Goal: Ask a question

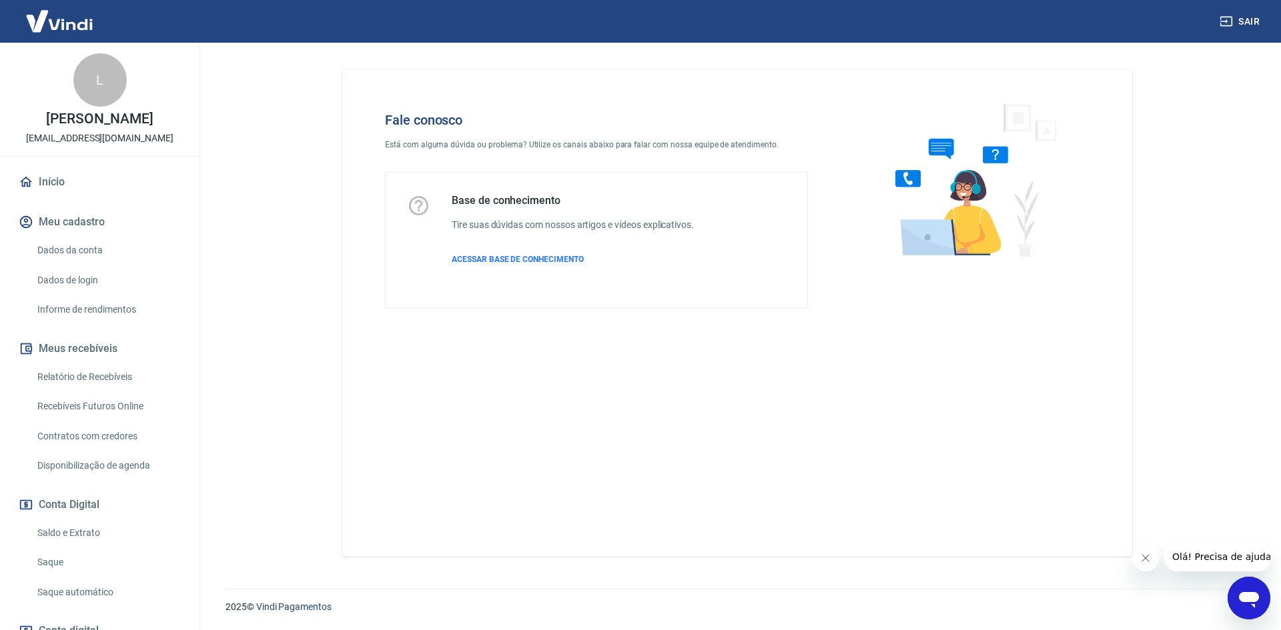
click at [1249, 602] on icon "Abrir janela de mensagens" at bounding box center [1249, 600] width 20 height 16
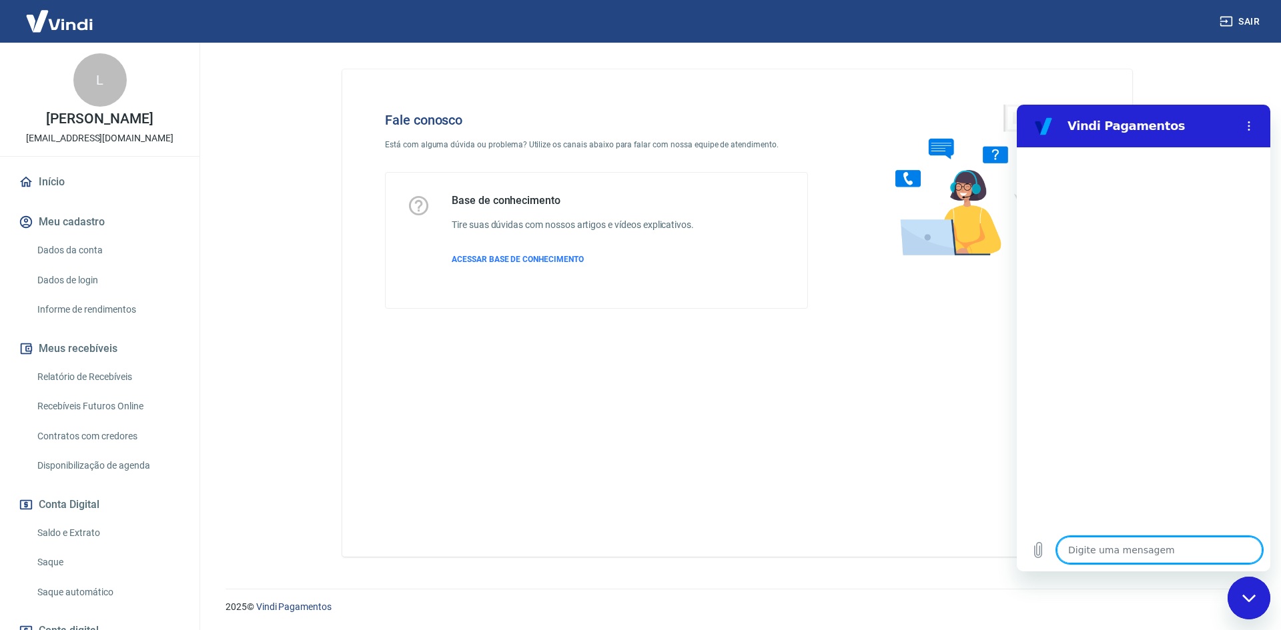
type textarea "o"
type textarea "x"
type textarea "ol"
type textarea "x"
type textarea "ola"
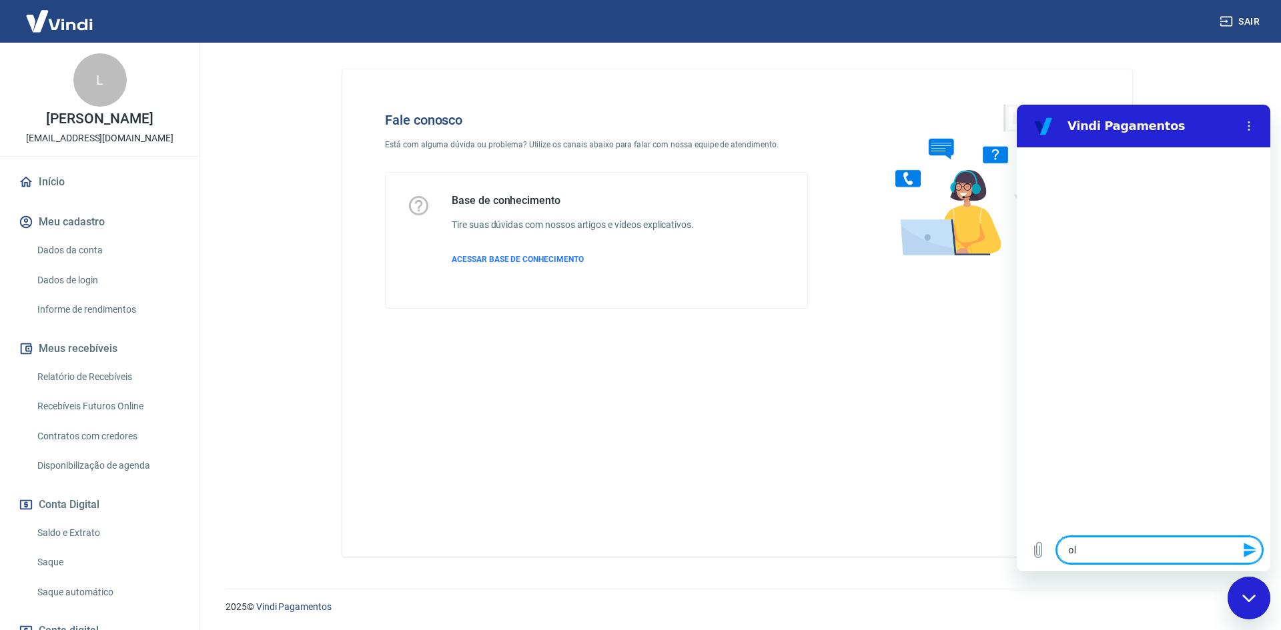
type textarea "x"
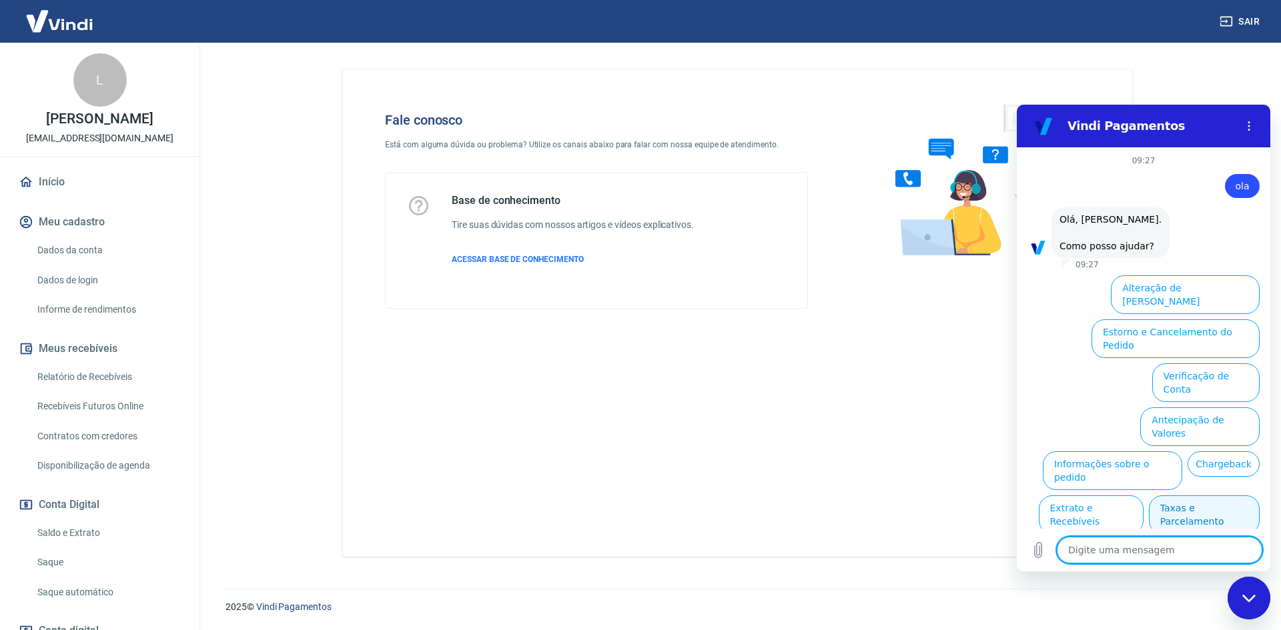
click at [1215, 496] on button "Taxas e Parcelamento" at bounding box center [1204, 515] width 111 height 39
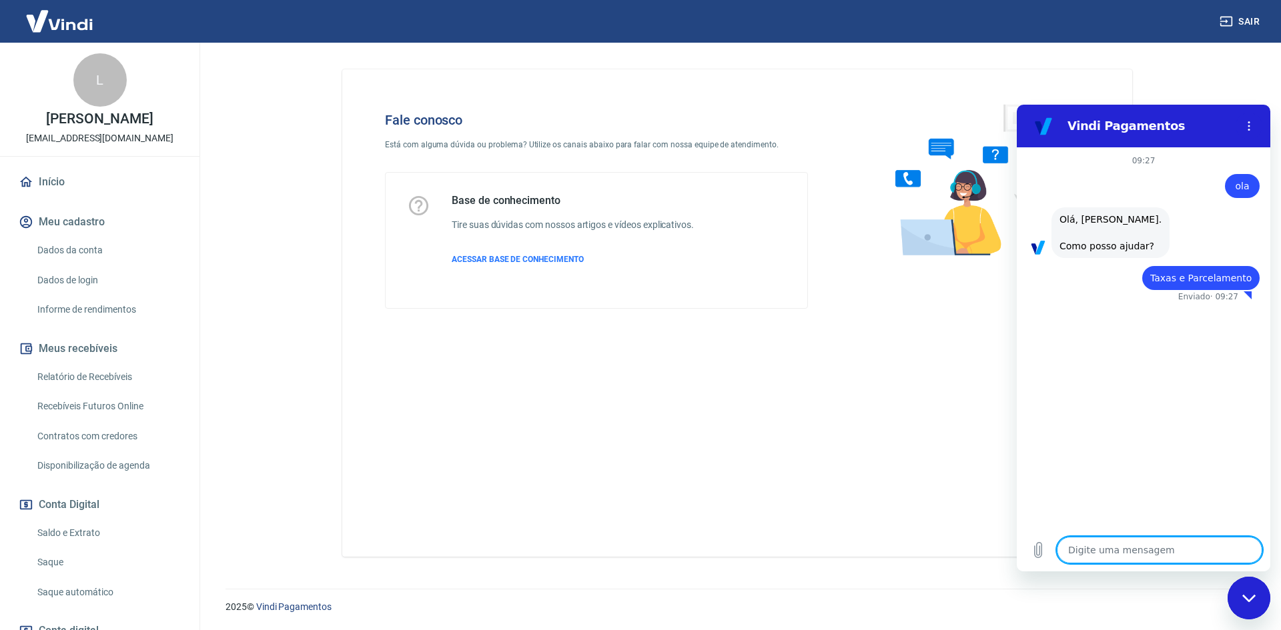
type textarea "x"
type textarea "463218"
type textarea "x"
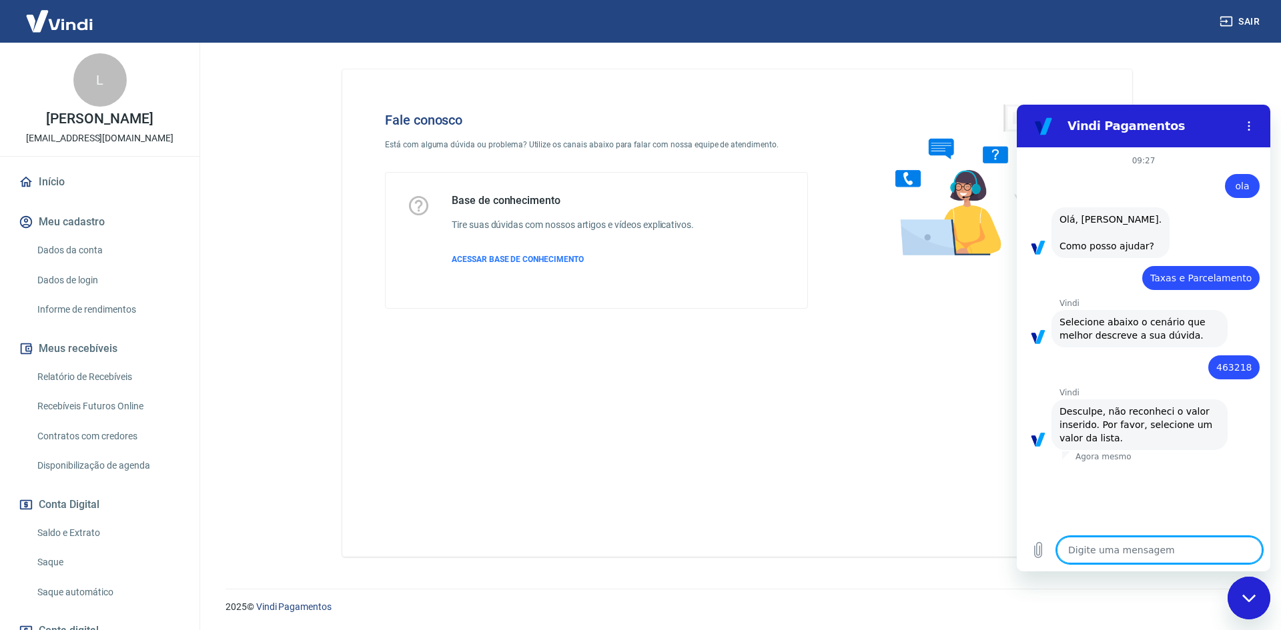
type textarea "q"
type textarea "x"
type textarea "qu"
type textarea "x"
type textarea "que"
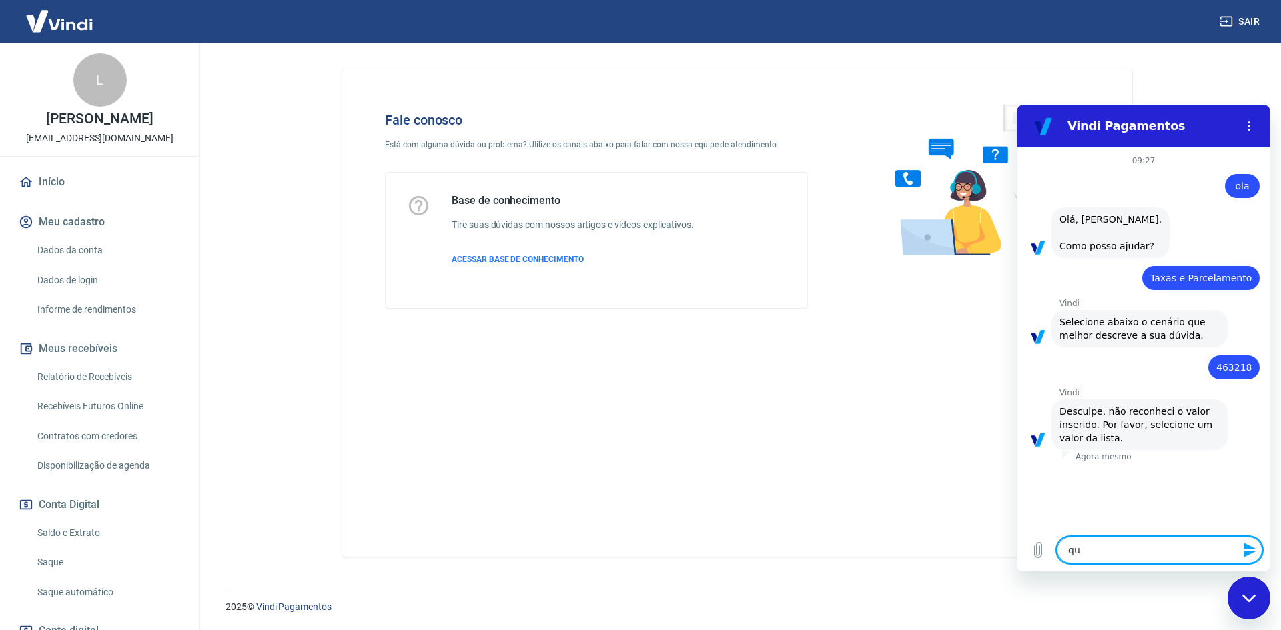
type textarea "x"
type textarea "quer"
type textarea "x"
type textarea "quero"
type textarea "x"
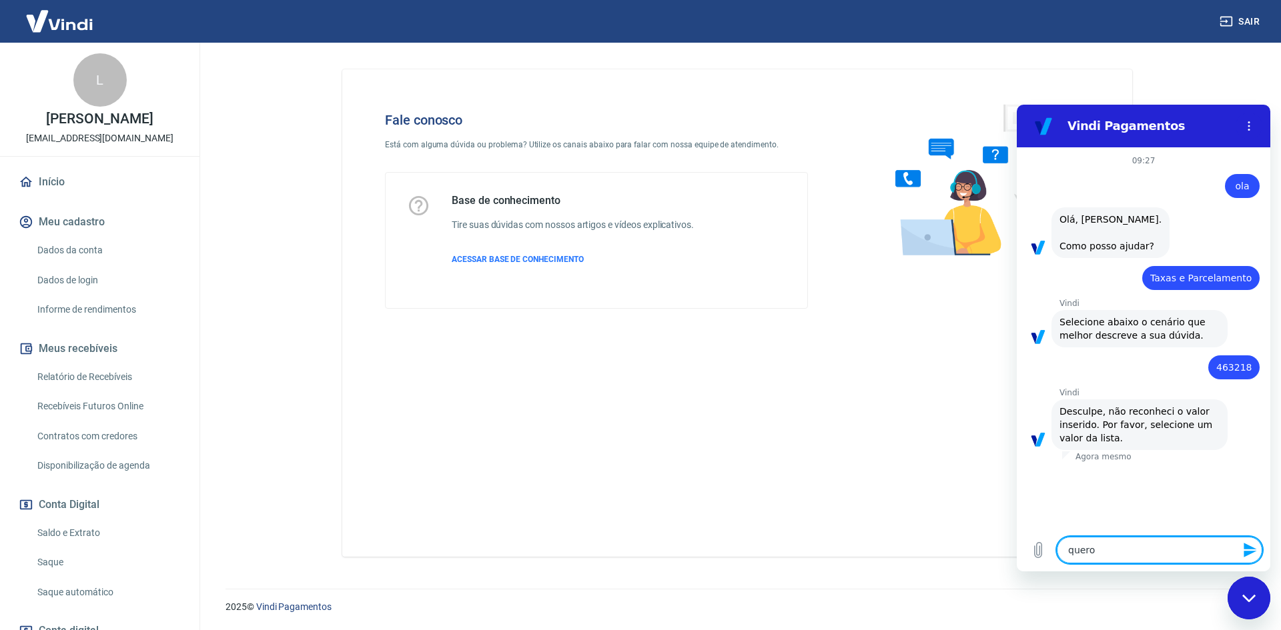
type textarea "quero"
type textarea "x"
type textarea "quero s"
type textarea "x"
type textarea "quero sa"
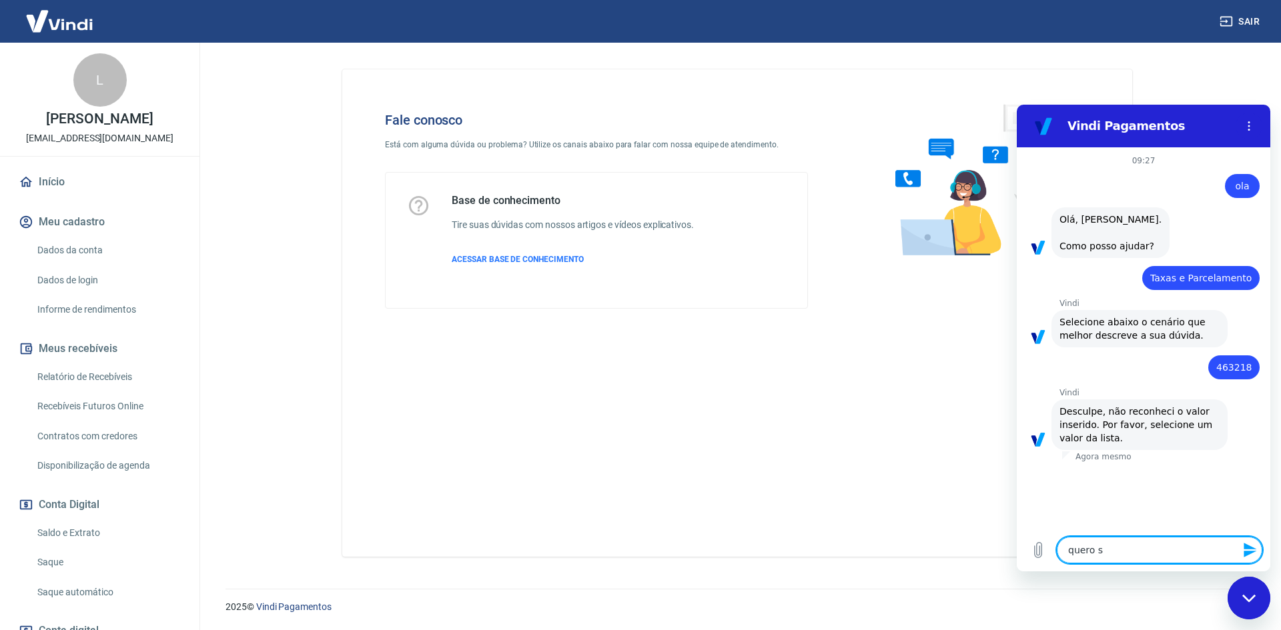
type textarea "x"
type textarea "quero sab"
type textarea "x"
type textarea "quero sabe"
type textarea "x"
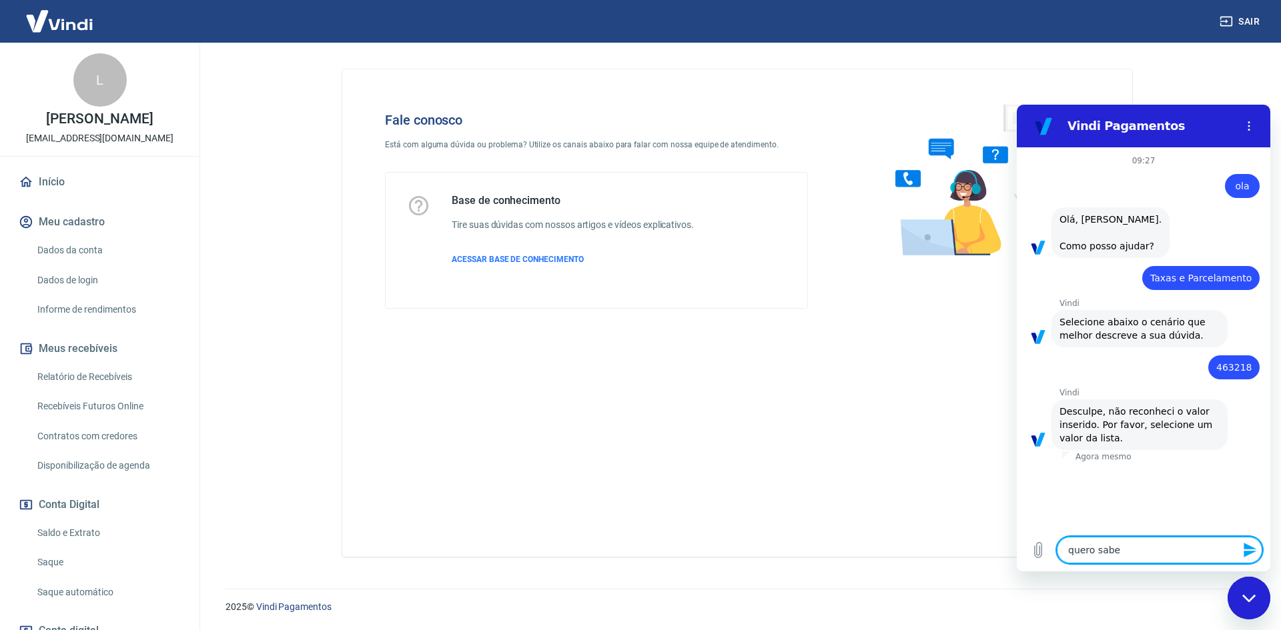
type textarea "quero saber"
type textarea "x"
type textarea "quero saber"
type textarea "x"
type textarea "quero saber o"
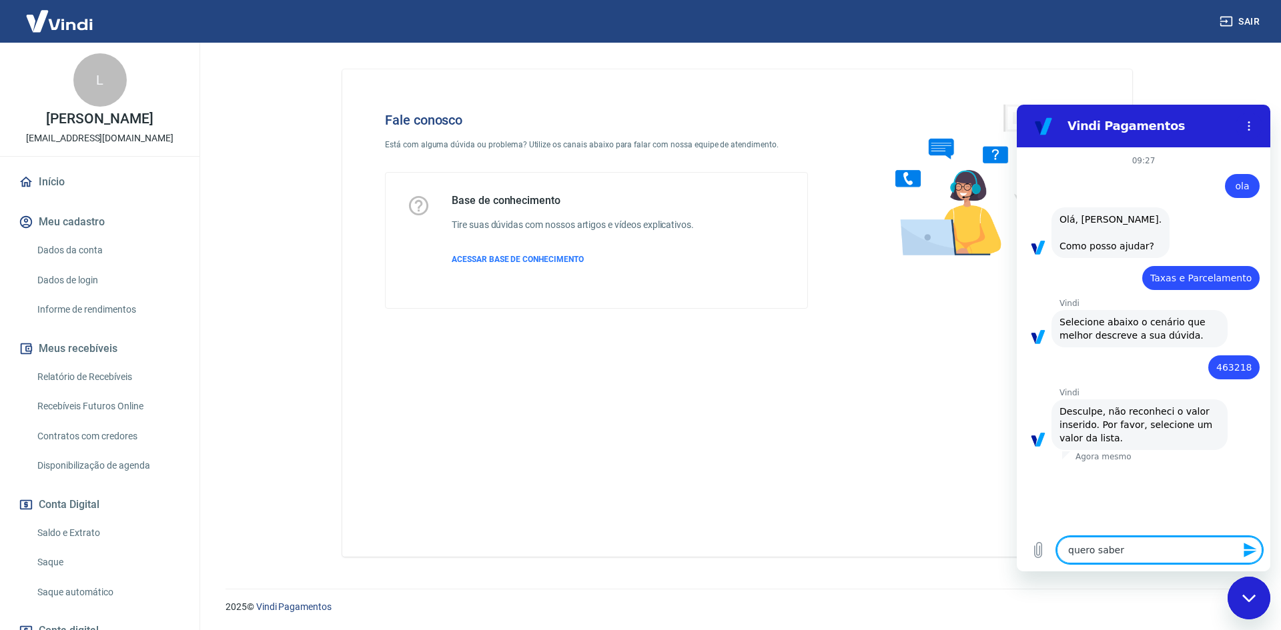
type textarea "x"
type textarea "quero saber o"
type textarea "x"
type textarea "quero saber o v"
type textarea "x"
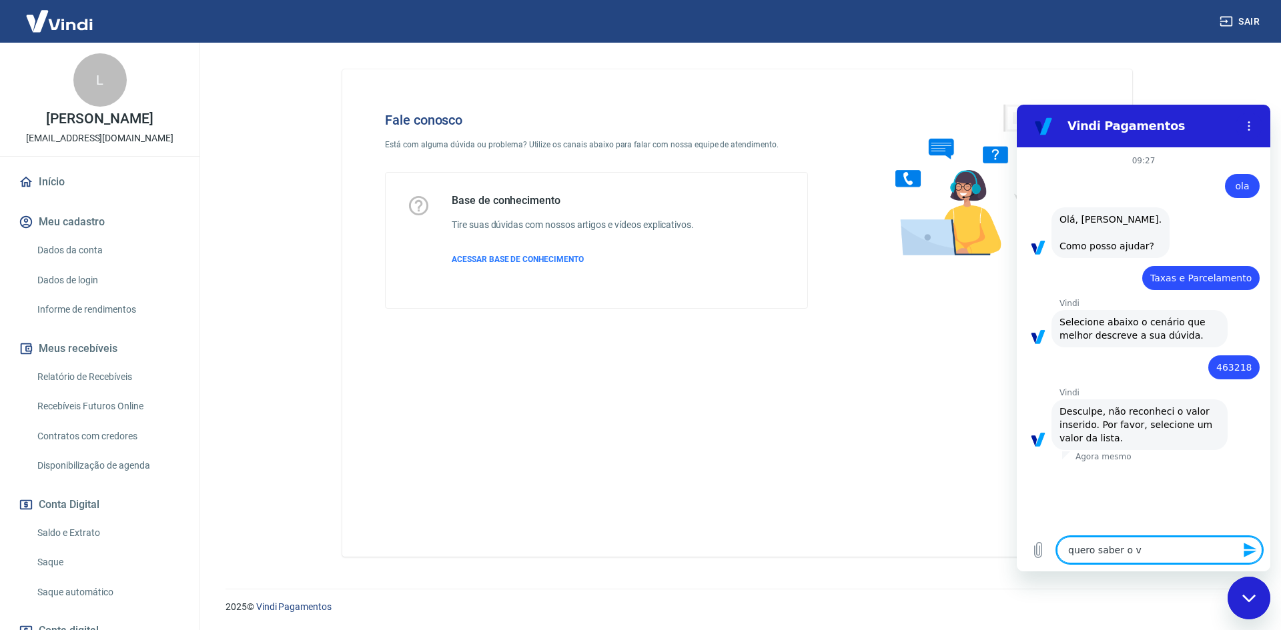
type textarea "quero saber o va"
type textarea "x"
type textarea "quero saber o val"
type textarea "x"
type textarea "quero saber o valo"
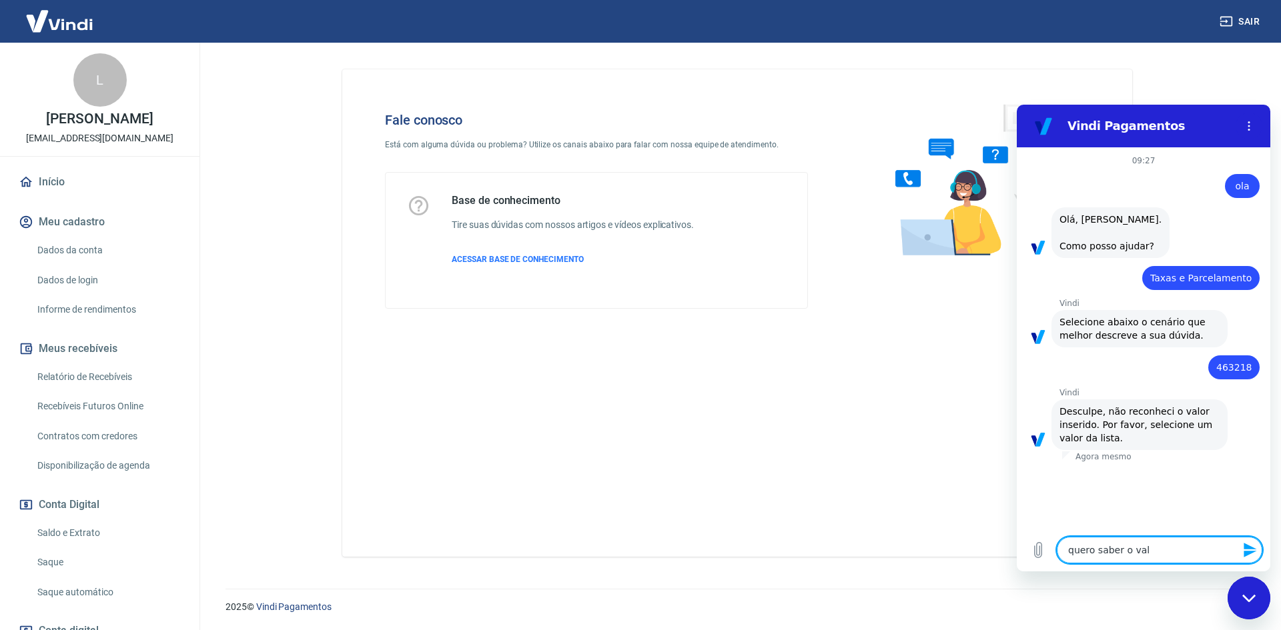
type textarea "x"
type textarea "quero saber o valor"
type textarea "x"
type textarea "quero saber o valor"
type textarea "x"
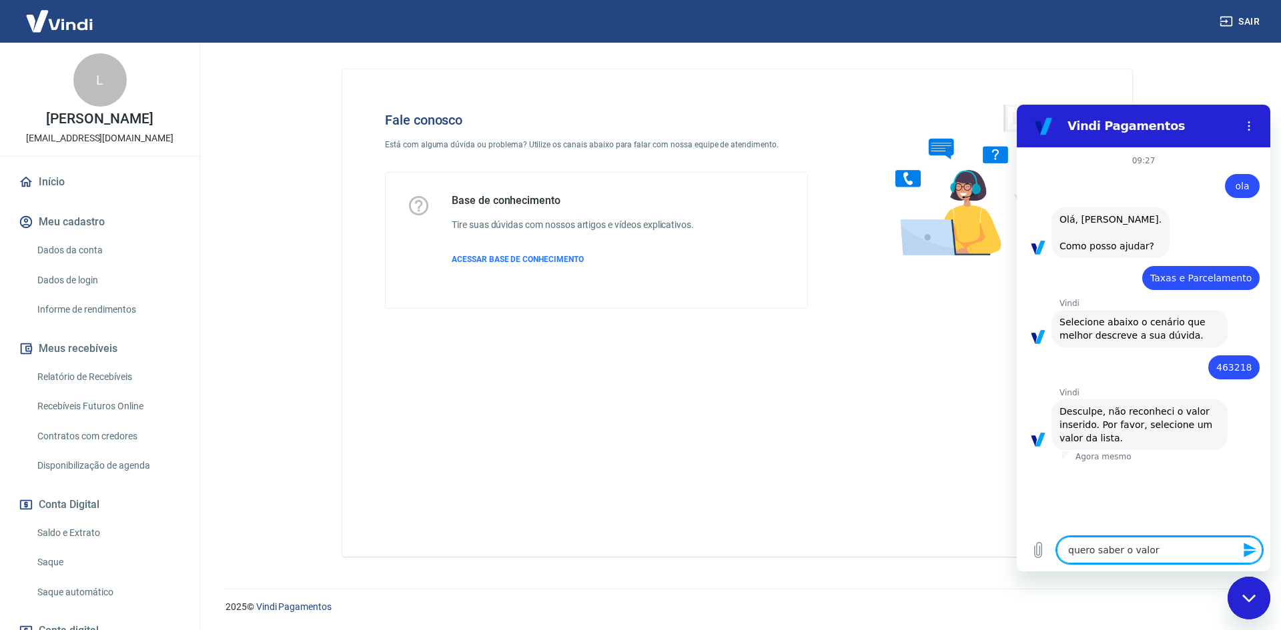
type textarea "quero saber o valor"
type textarea "x"
type textarea "quero saber o valo"
type textarea "x"
type textarea "quero saber o val"
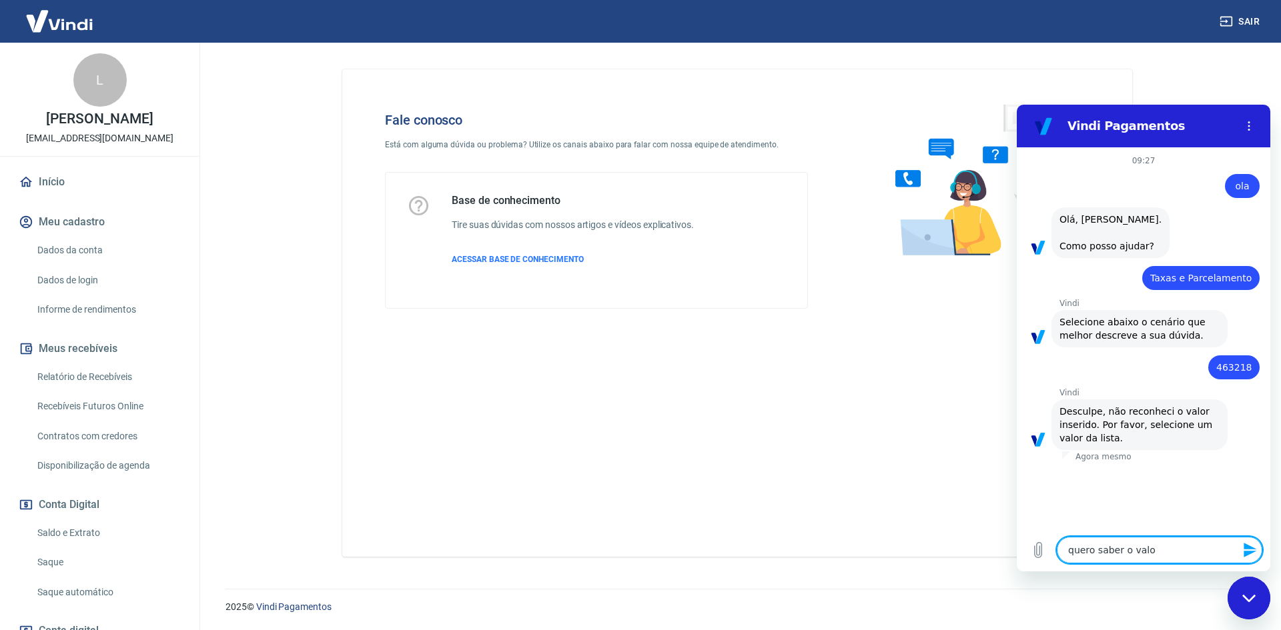
type textarea "x"
type textarea "quero saber o va"
type textarea "x"
type textarea "quero saber o v"
type textarea "x"
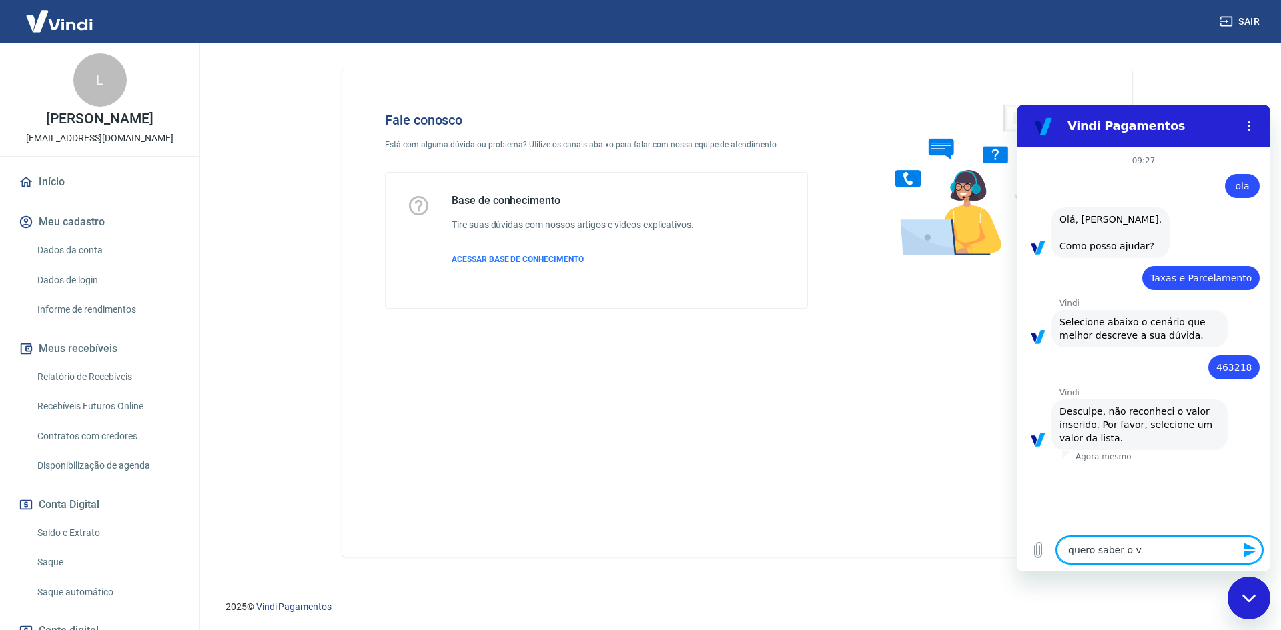
type textarea "quero saber o"
type textarea "x"
type textarea "quero saber o"
type textarea "x"
type textarea "quero saber"
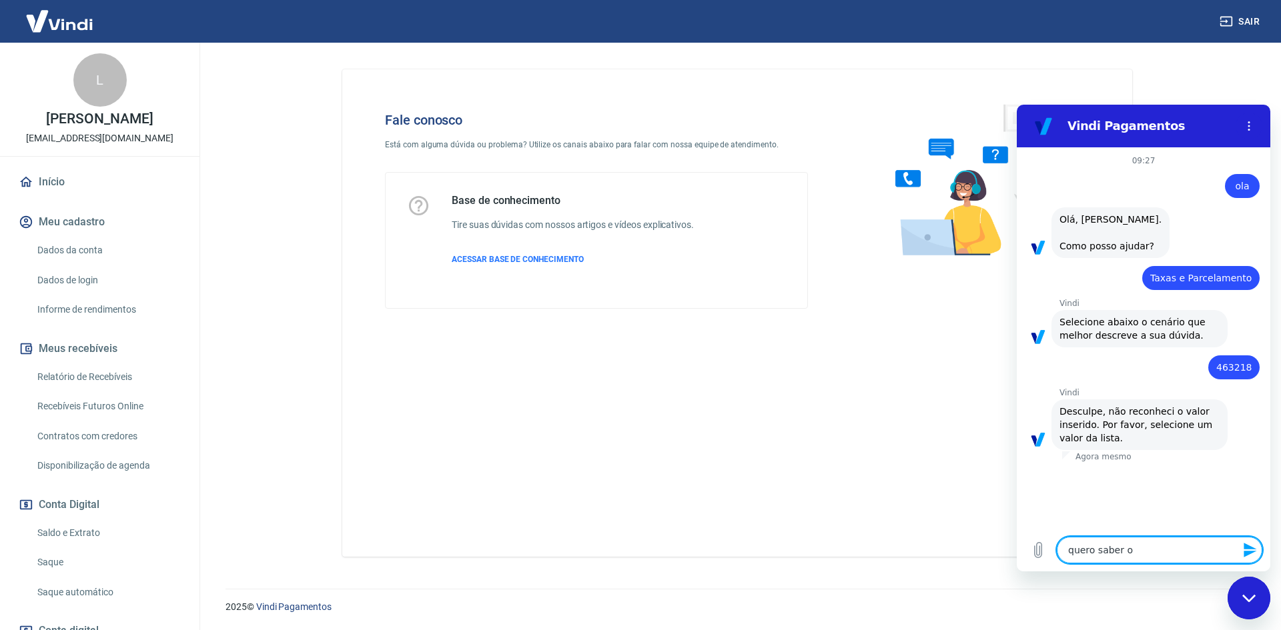
type textarea "x"
type textarea "quero saber c"
type textarea "x"
type textarea "quero saber cp"
type textarea "x"
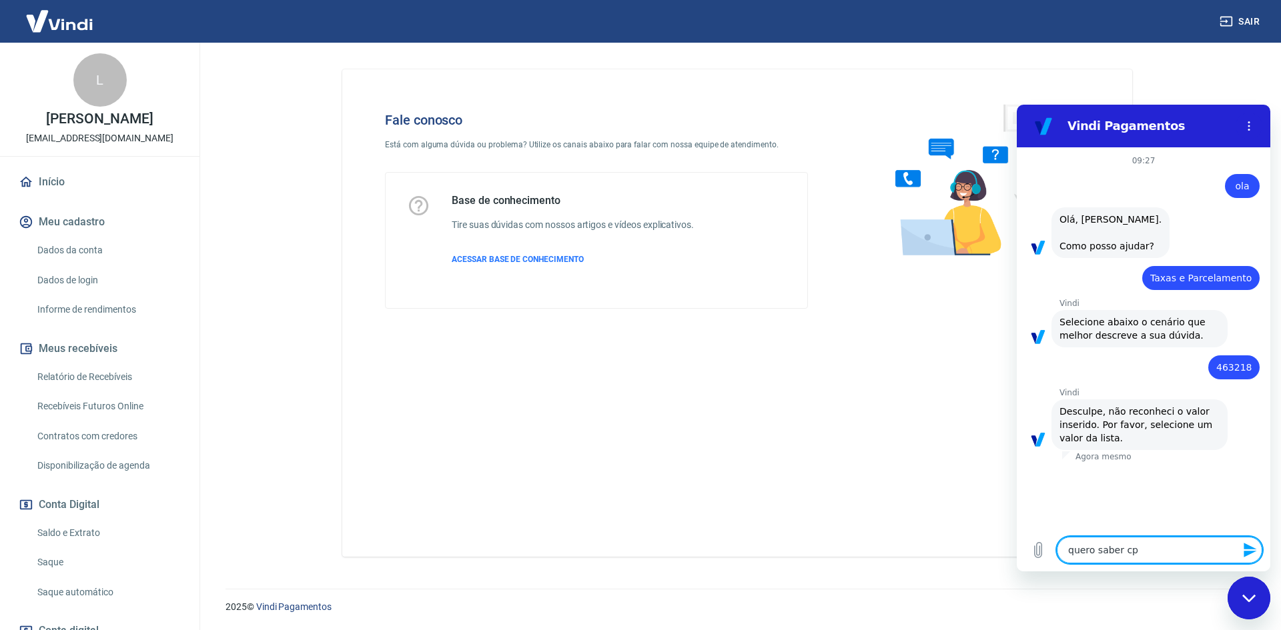
type textarea "quero saber c"
type textarea "x"
type textarea "quero saber co"
type textarea "x"
type textarea "quero saber com"
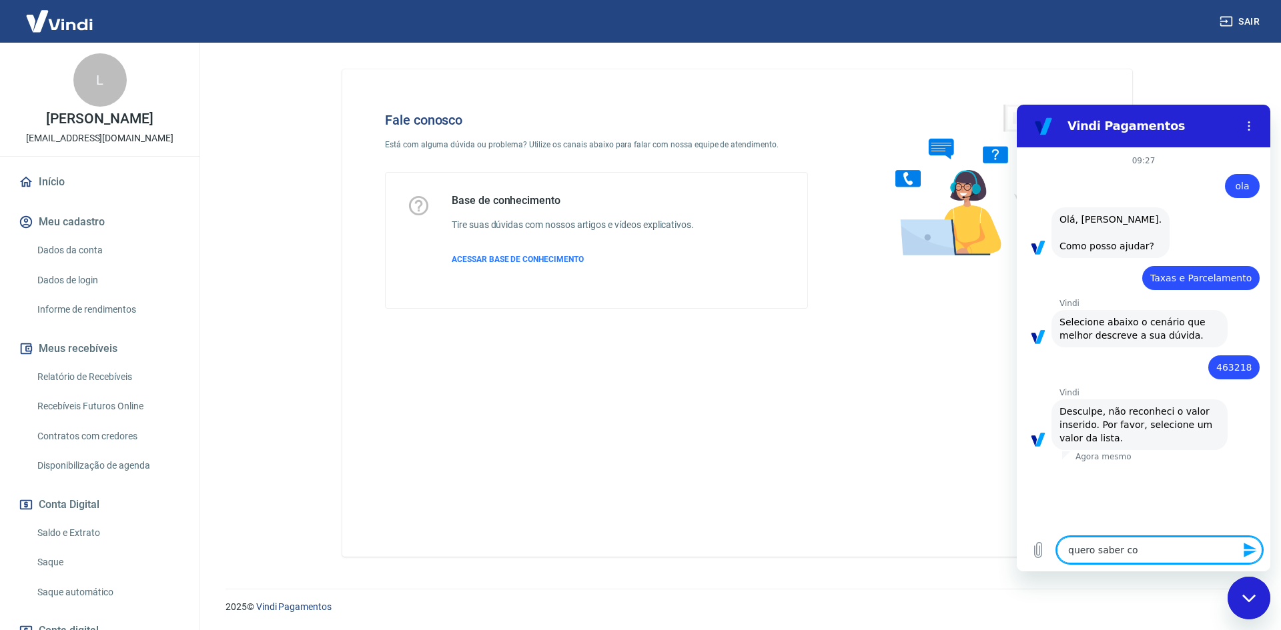
type textarea "x"
type textarea "quero saber como"
type textarea "x"
type textarea "quero saber como"
type textarea "x"
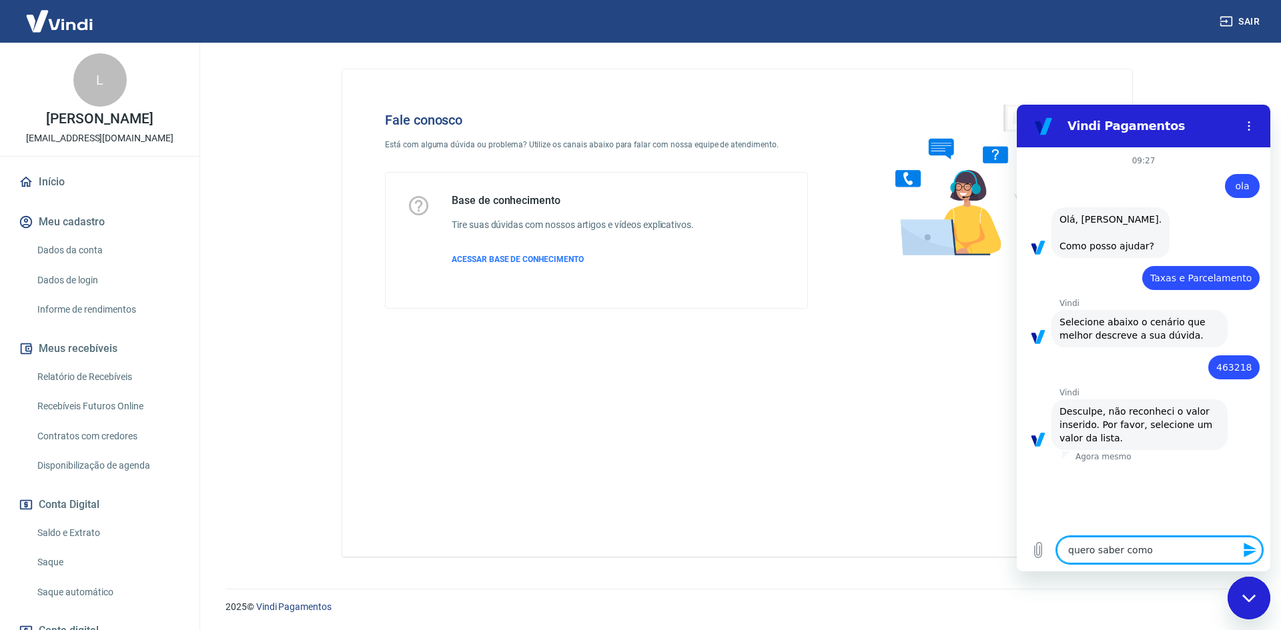
type textarea "quero saber como c"
type textarea "x"
type textarea "quero saber como co"
type textarea "x"
type textarea "quero saber como col"
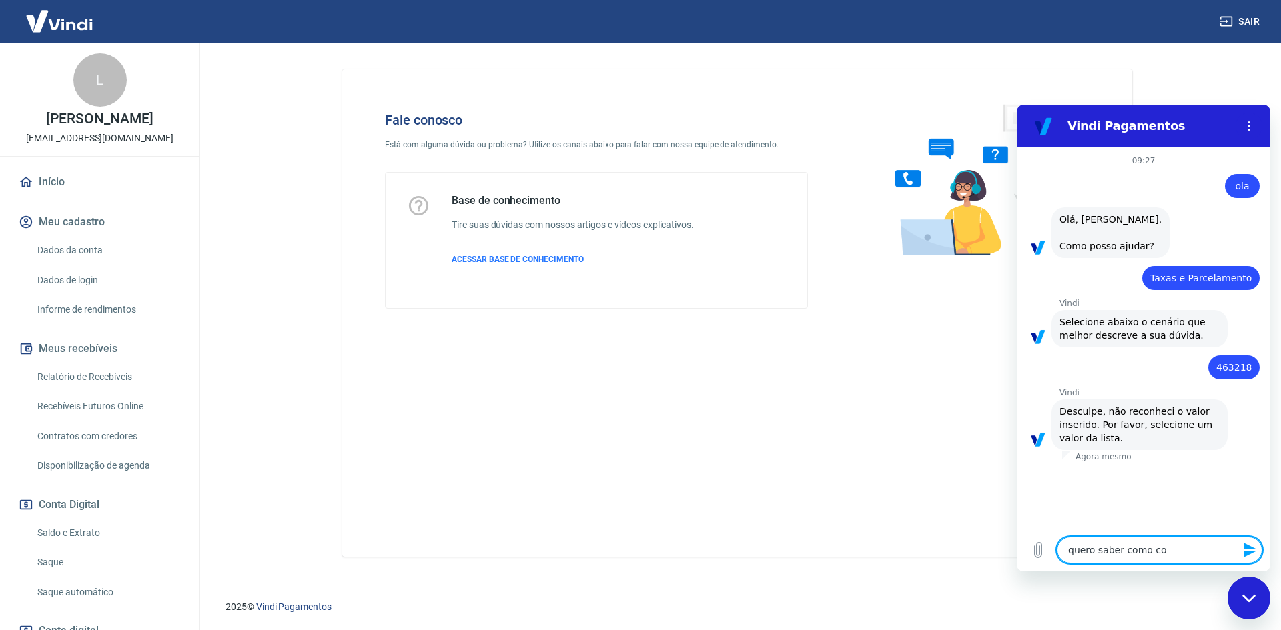
type textarea "x"
type textarea "quero saber como colo"
type textarea "x"
type textarea "quero saber como coloc"
type textarea "x"
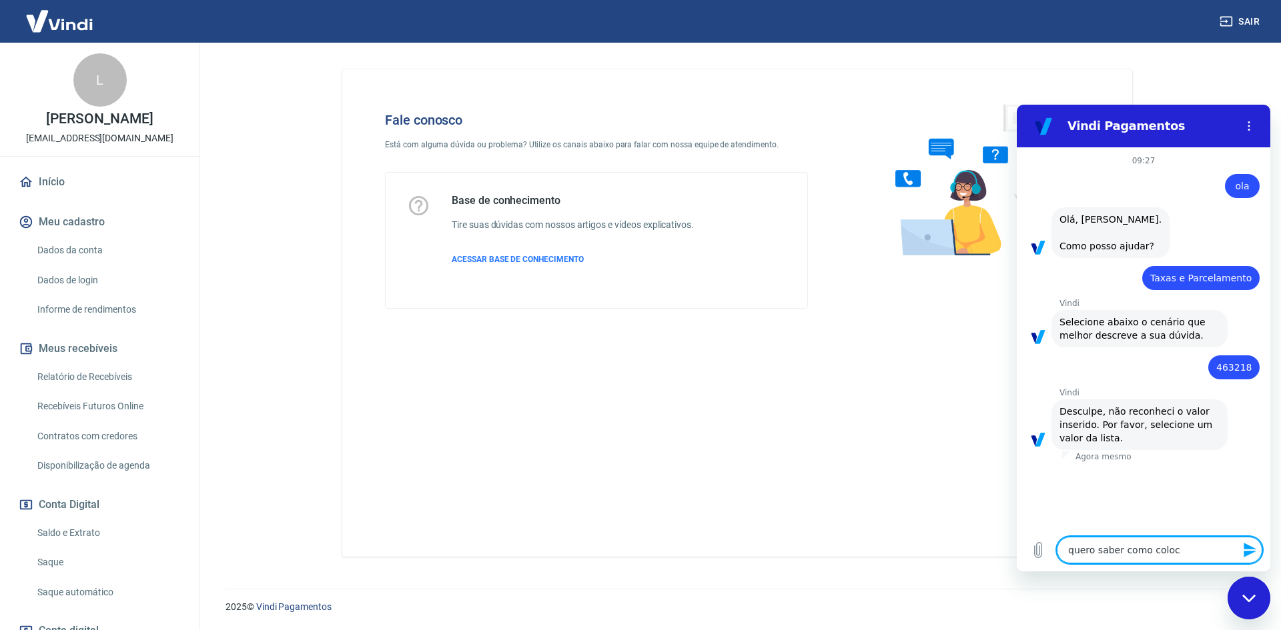
type textarea "quero saber como colo"
type textarea "x"
type textarea "quero saber como coloc"
type textarea "x"
type textarea "quero saber como coloco"
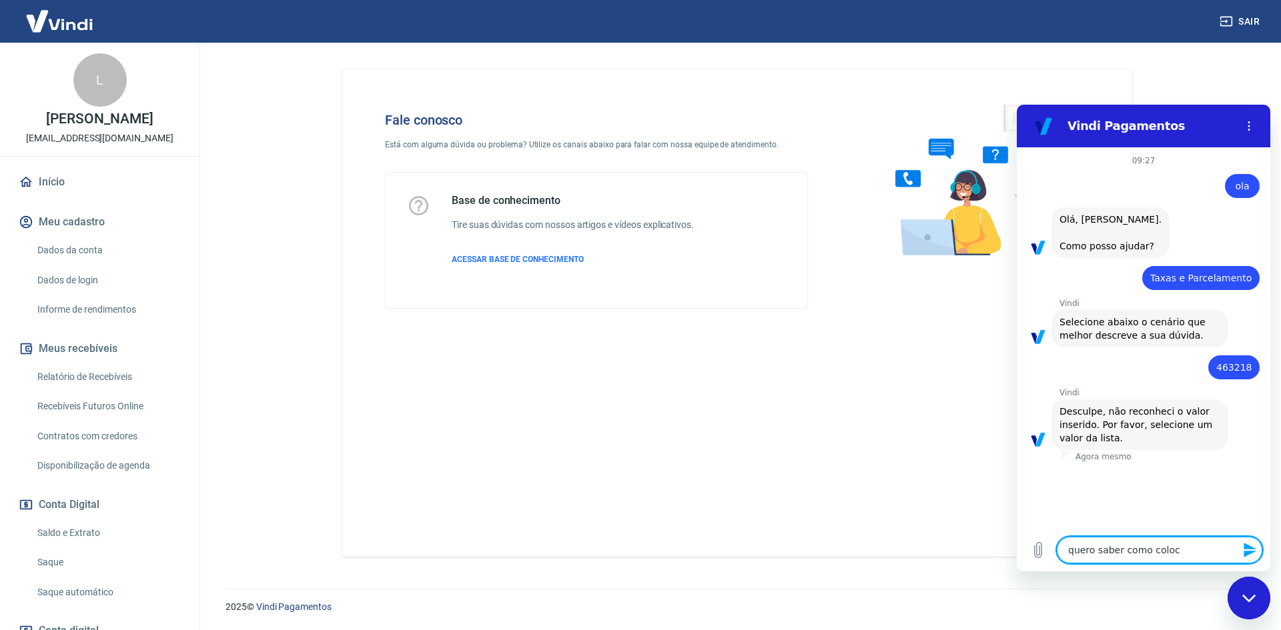
type textarea "x"
type textarea "quero saber como coloco"
type textarea "x"
type textarea "quero saber como coloco i"
type textarea "x"
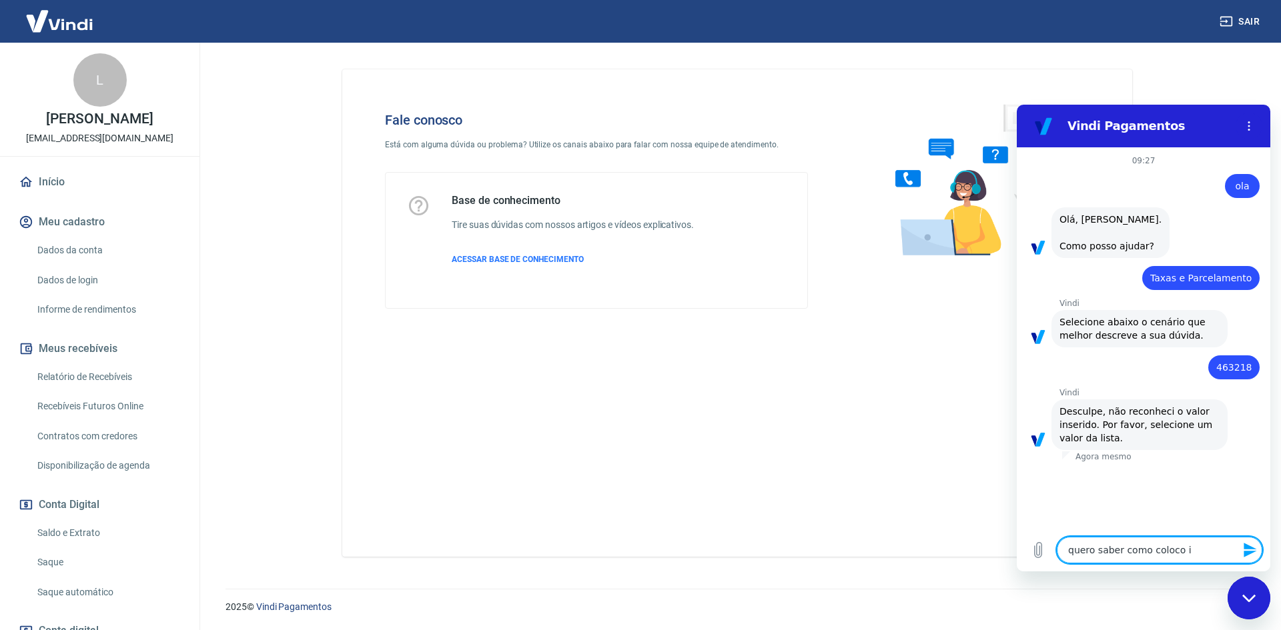
type textarea "quero saber como coloco im"
type textarea "x"
type textarea "quero saber como coloco i"
type textarea "x"
type textarea "quero saber como coloco"
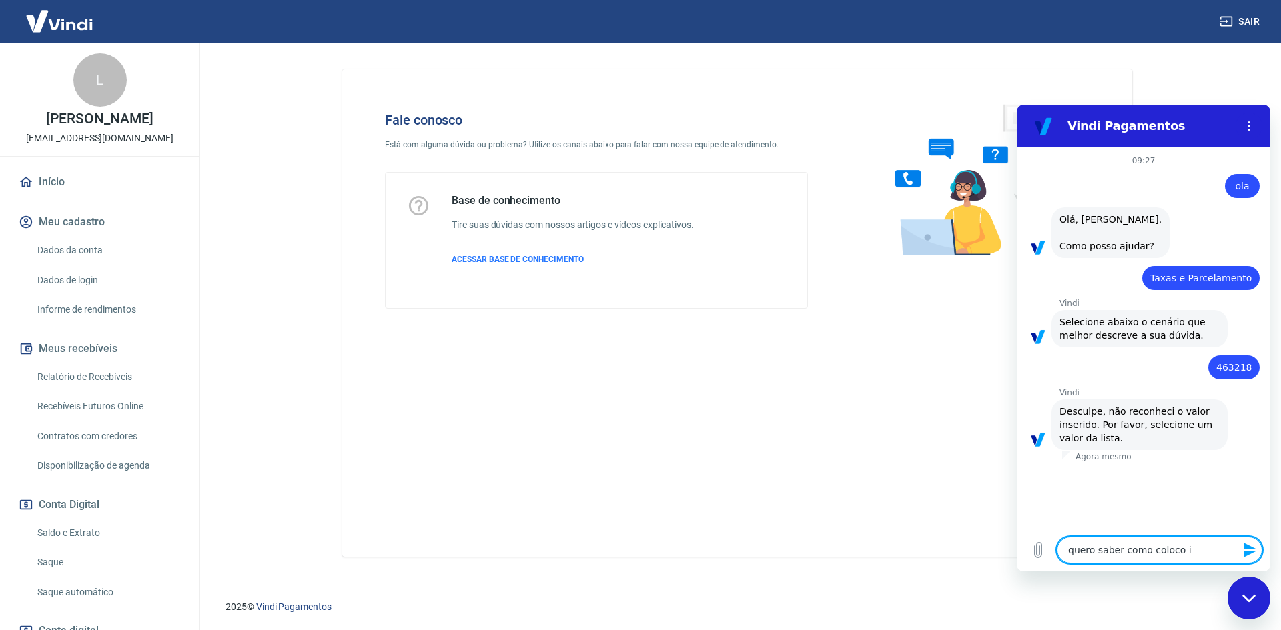
type textarea "x"
type textarea "quero saber como coloco u"
type textarea "x"
type textarea "quero saber como coloco um"
type textarea "x"
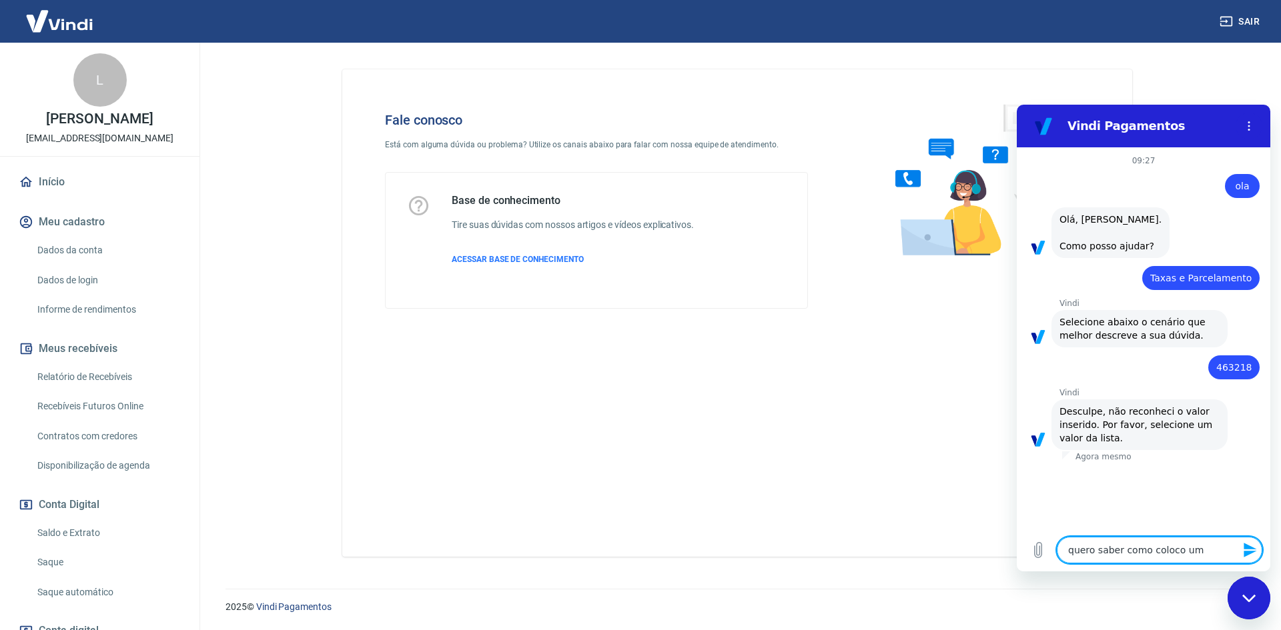
type textarea "quero saber como coloco um"
type textarea "x"
type textarea "quero saber como coloco um p"
type textarea "x"
type textarea "quero saber como coloco um pr"
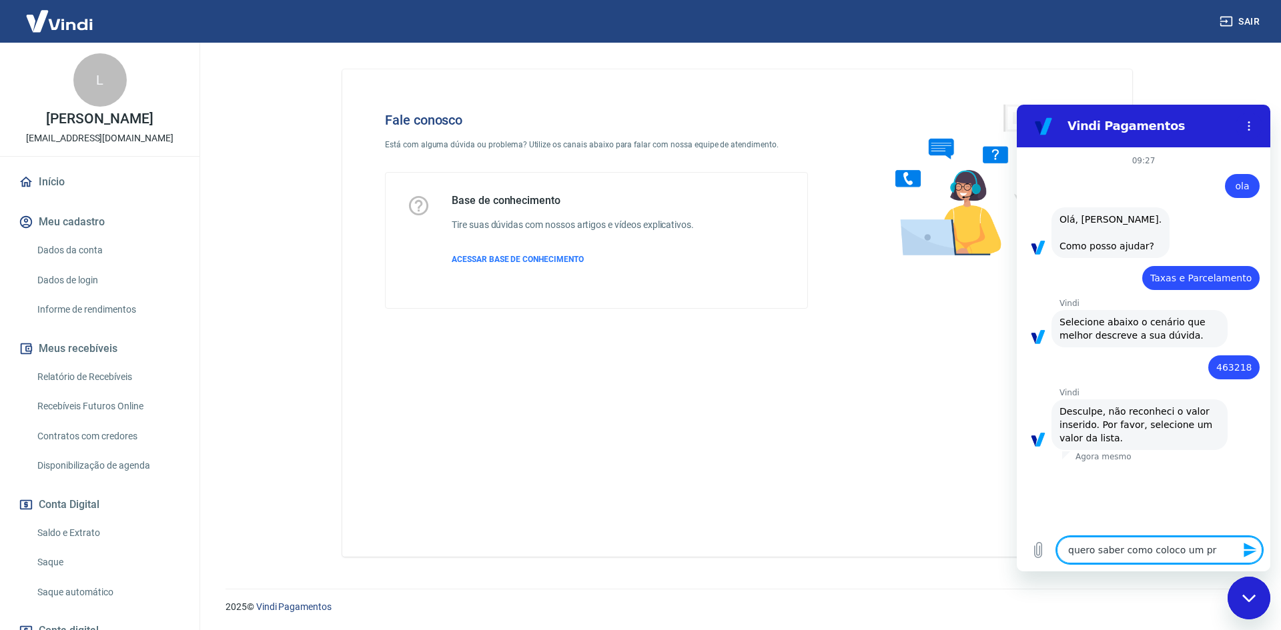
type textarea "x"
type textarea "quero saber como coloco um pra"
type textarea "x"
type textarea "quero saber como coloco um praz"
type textarea "x"
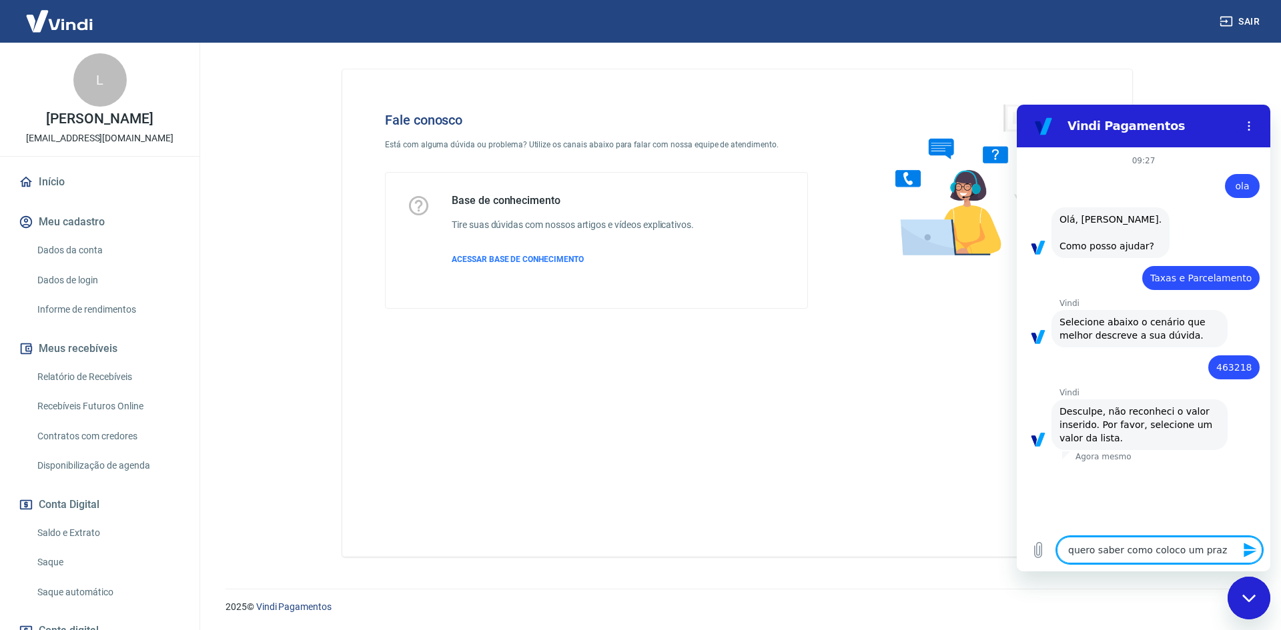
type textarea "quero saber como coloco um prazo"
type textarea "x"
type textarea "quero saber como coloco um prazo"
type textarea "x"
type textarea "quero saber como coloco um prazo d"
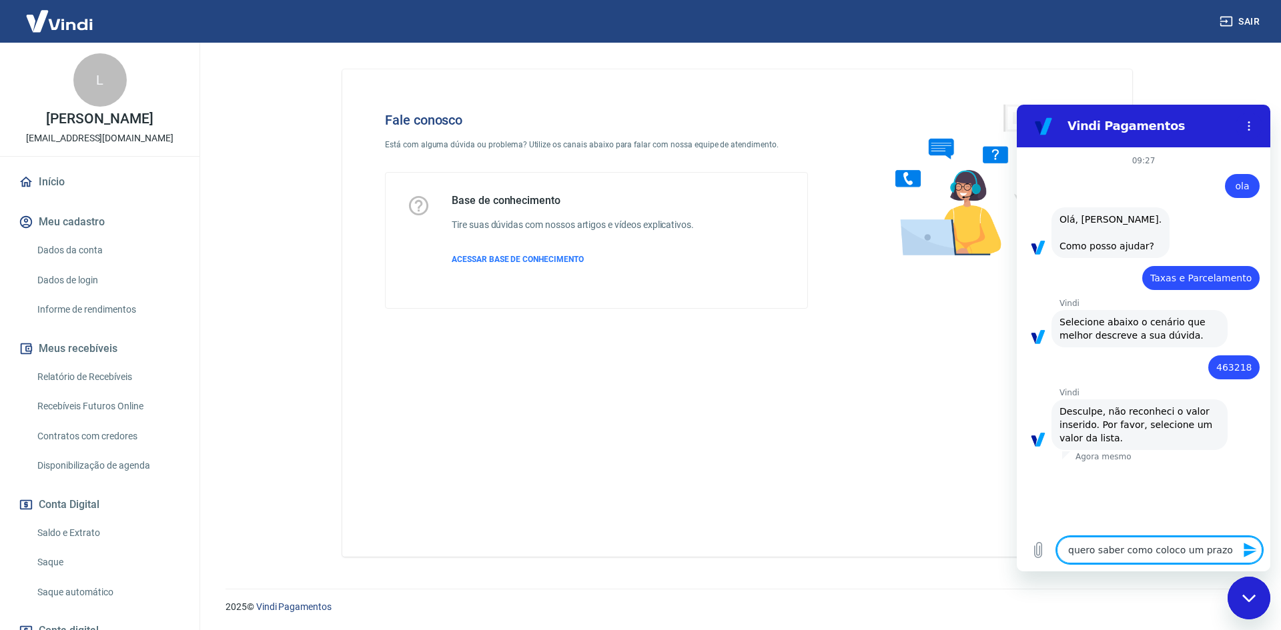
type textarea "x"
type textarea "quero saber como coloco um prazo de"
type textarea "x"
type textarea "quero saber como coloco um prazo de"
type textarea "x"
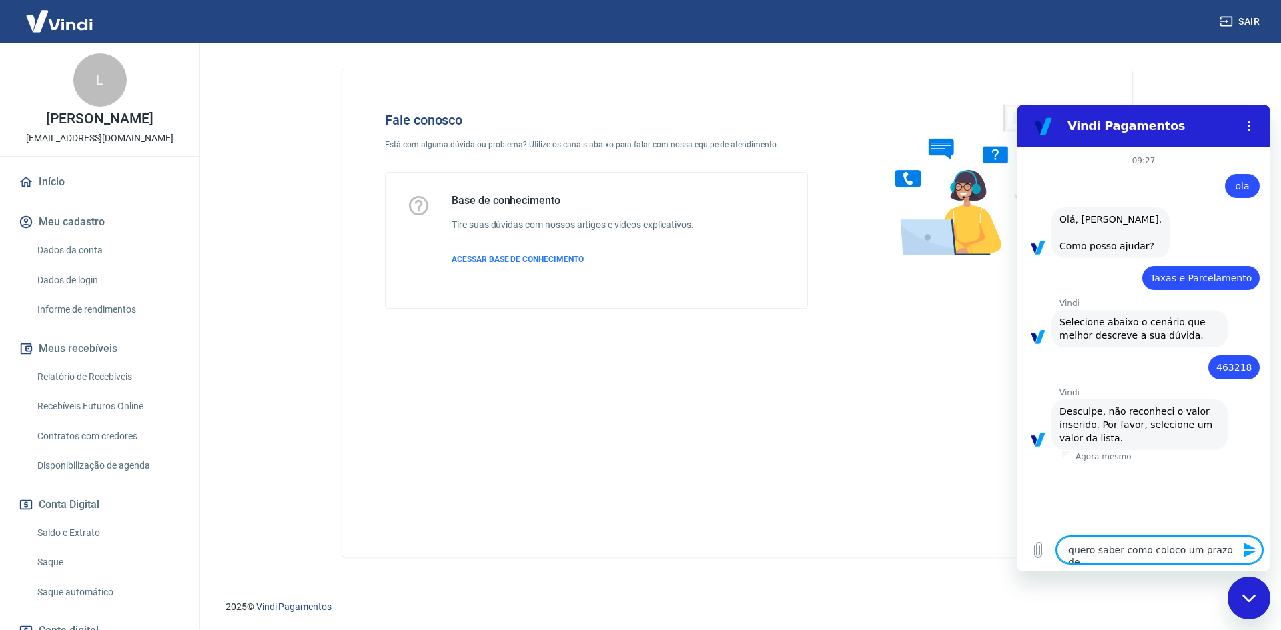
type textarea "quero saber como coloco um prazo de v"
type textarea "x"
type textarea "quero saber como coloco um prazo de ve"
type textarea "x"
type textarea "quero saber como coloco um prazo de ven"
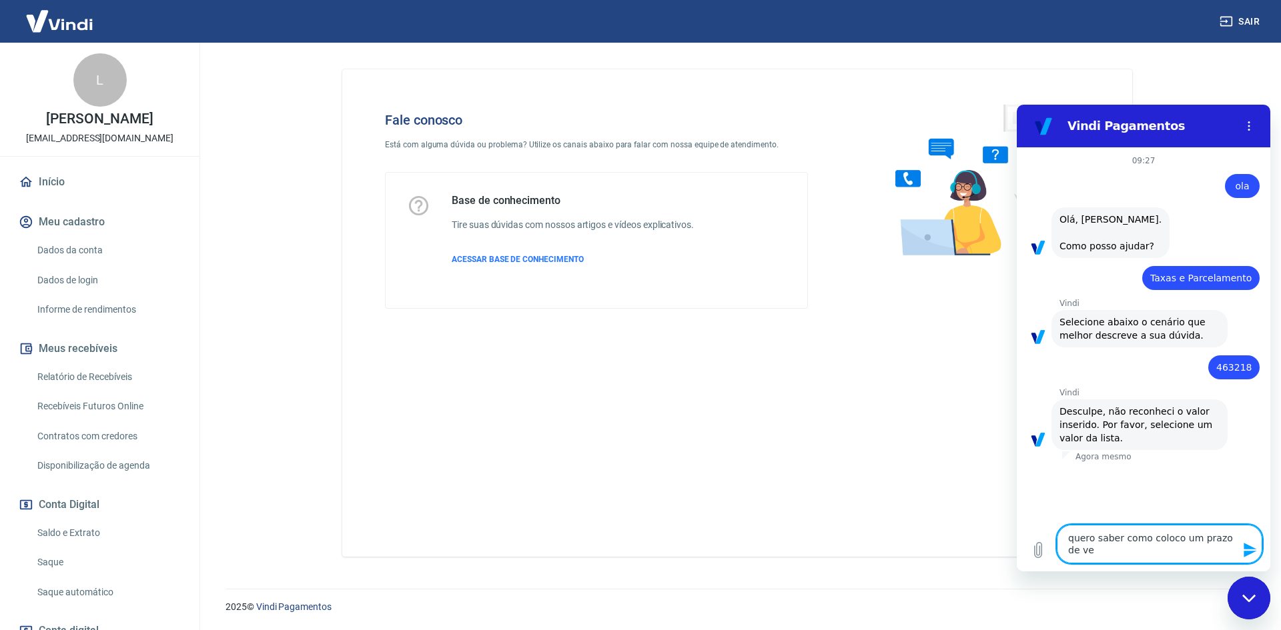
type textarea "x"
type textarea "quero saber como coloco um prazo de venc"
type textarea "x"
type textarea "quero saber como coloco um prazo de venci"
type textarea "x"
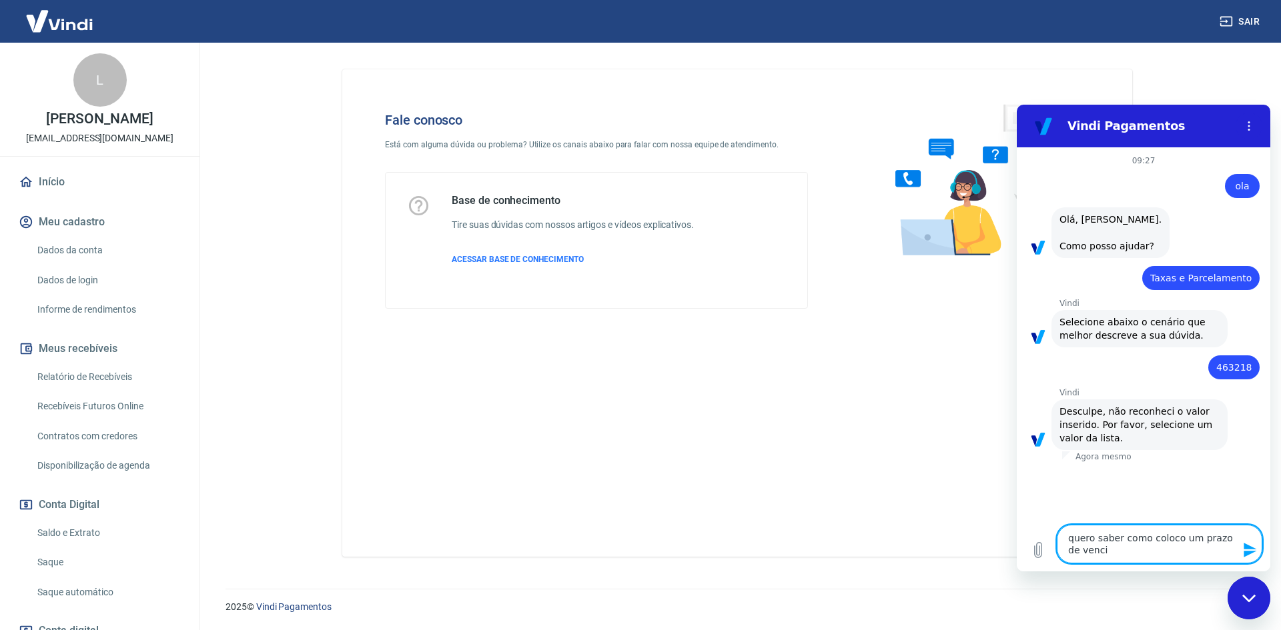
type textarea "quero saber como coloco um prazo de vencim"
type textarea "x"
type textarea "quero saber como coloco um prazo de vencime"
type textarea "x"
type textarea "quero saber como coloco um prazo de vencimen"
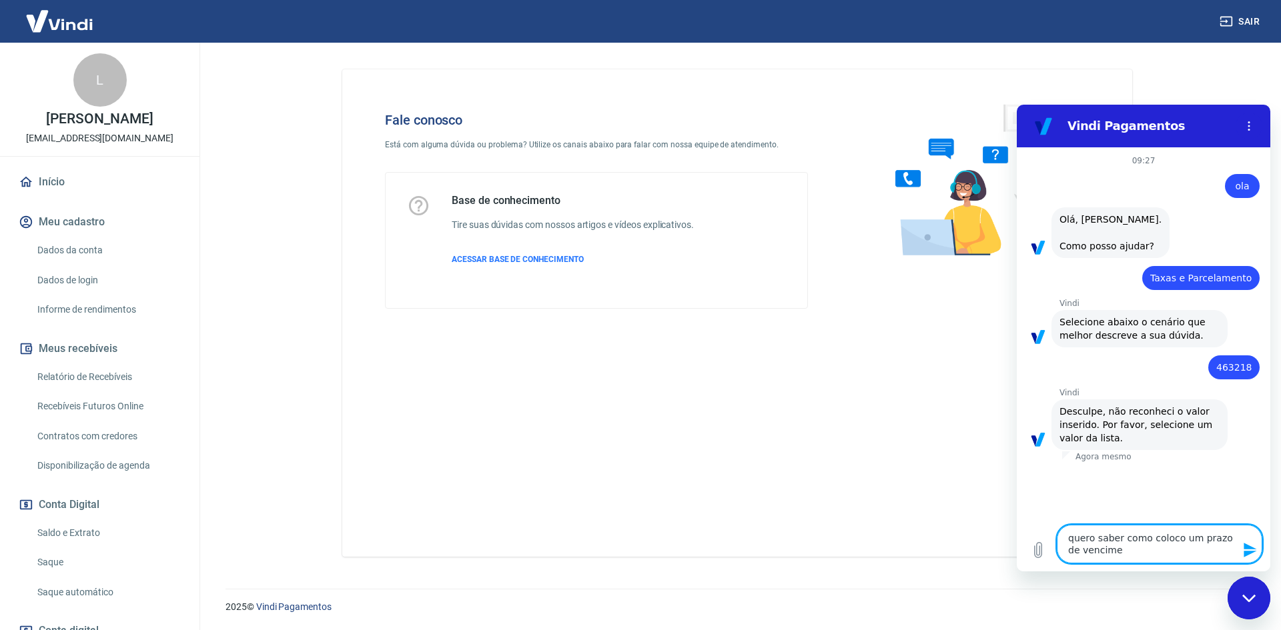
type textarea "x"
type textarea "quero saber como coloco um prazo de venciment"
type textarea "x"
type textarea "quero saber como coloco um prazo de vencimento"
type textarea "x"
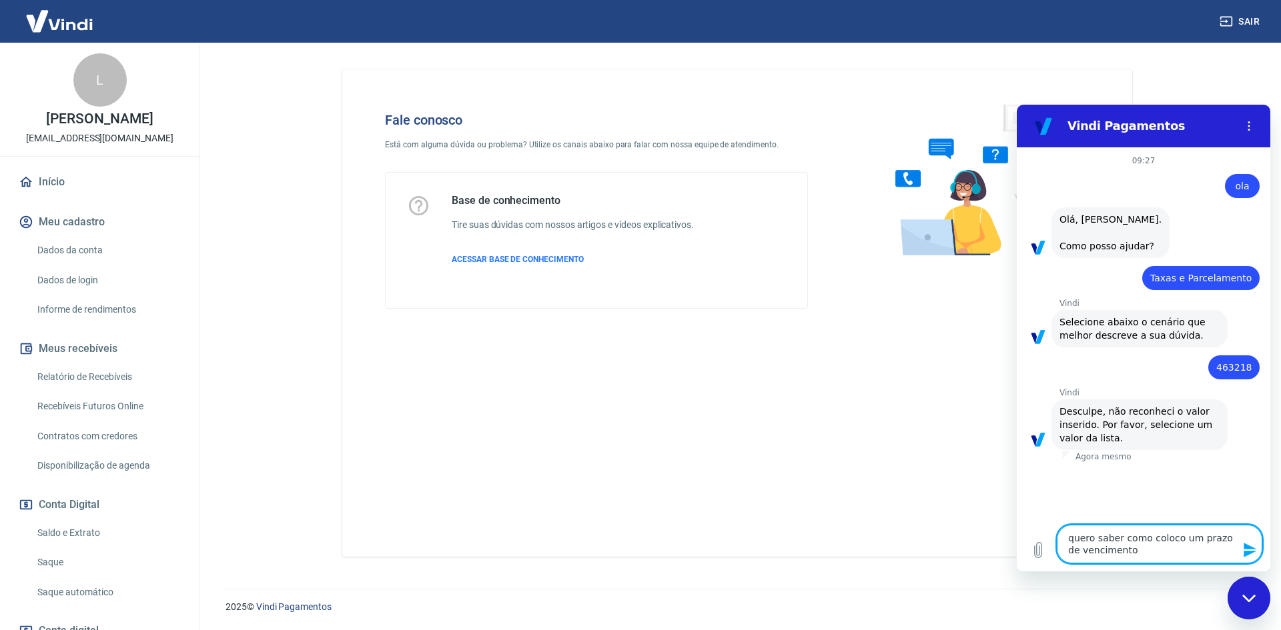
type textarea "quero saber como coloco um prazo de vencimento"
type textarea "x"
type textarea "quero saber como coloco um prazo de vencimento d"
type textarea "x"
type textarea "quero saber como coloco um prazo de vencimento de"
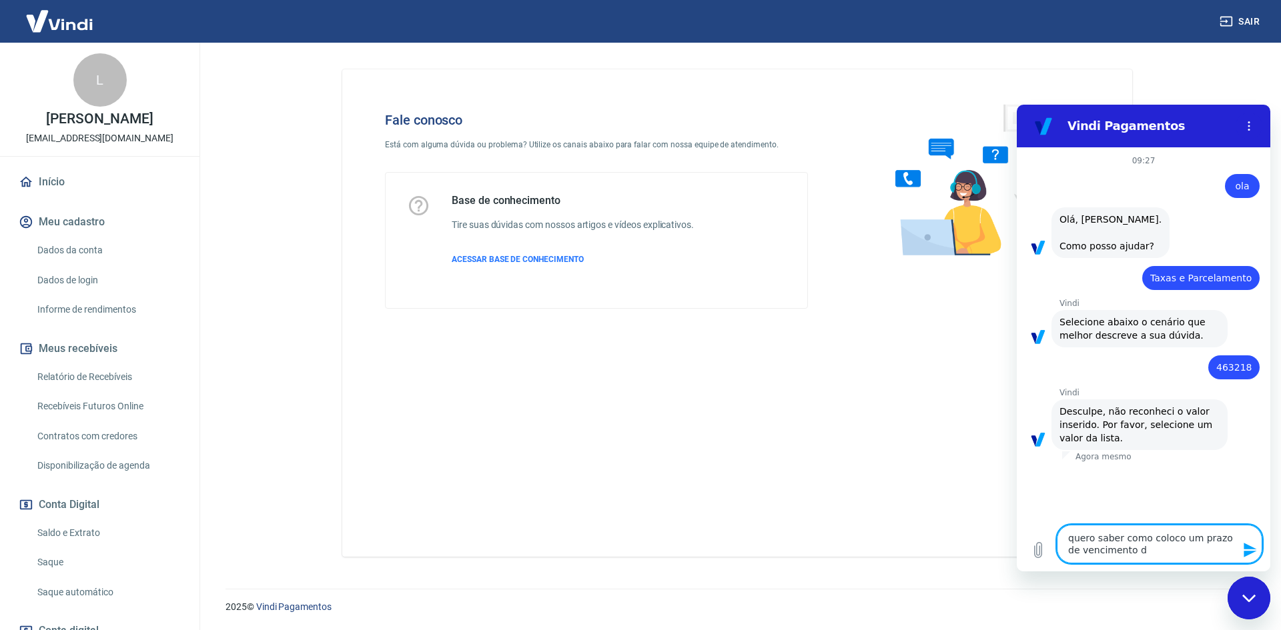
type textarea "x"
type textarea "quero saber como coloco um prazo de vencimento de"
type textarea "x"
type textarea "quero saber como coloco um prazo de vencimento de b"
type textarea "x"
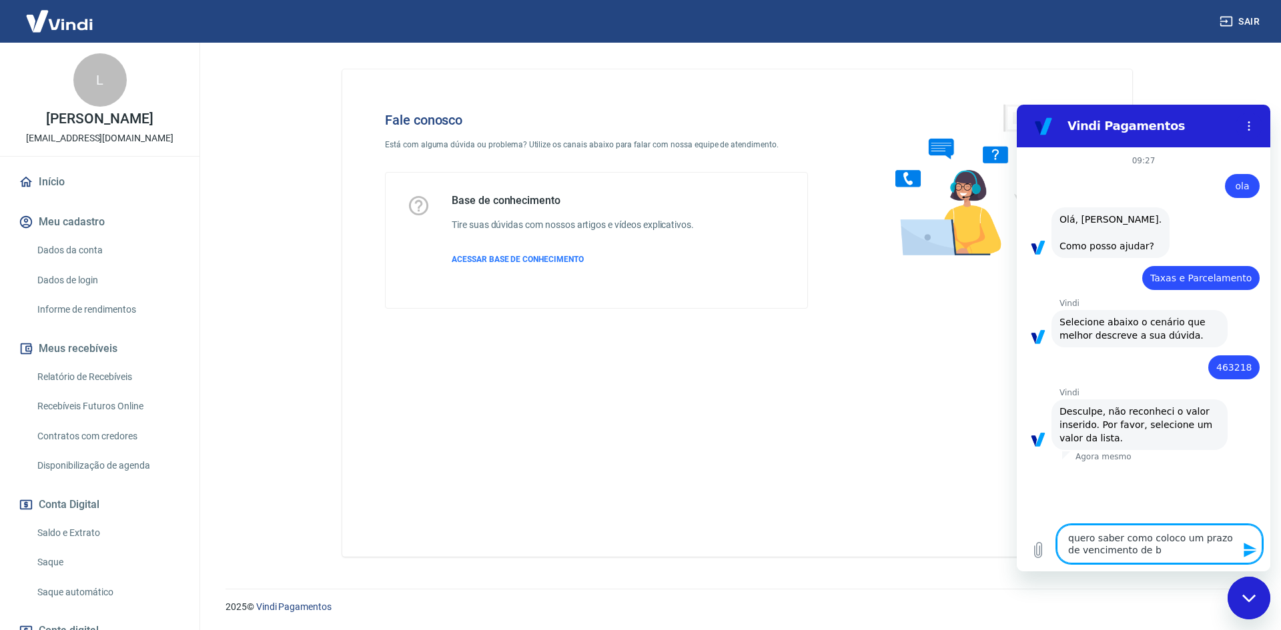
type textarea "quero saber como coloco um prazo de vencimento de bo"
type textarea "x"
type textarea "quero saber como coloco um prazo de vencimento de bol"
type textarea "x"
type textarea "quero saber como coloco um prazo de vencimento de bolo"
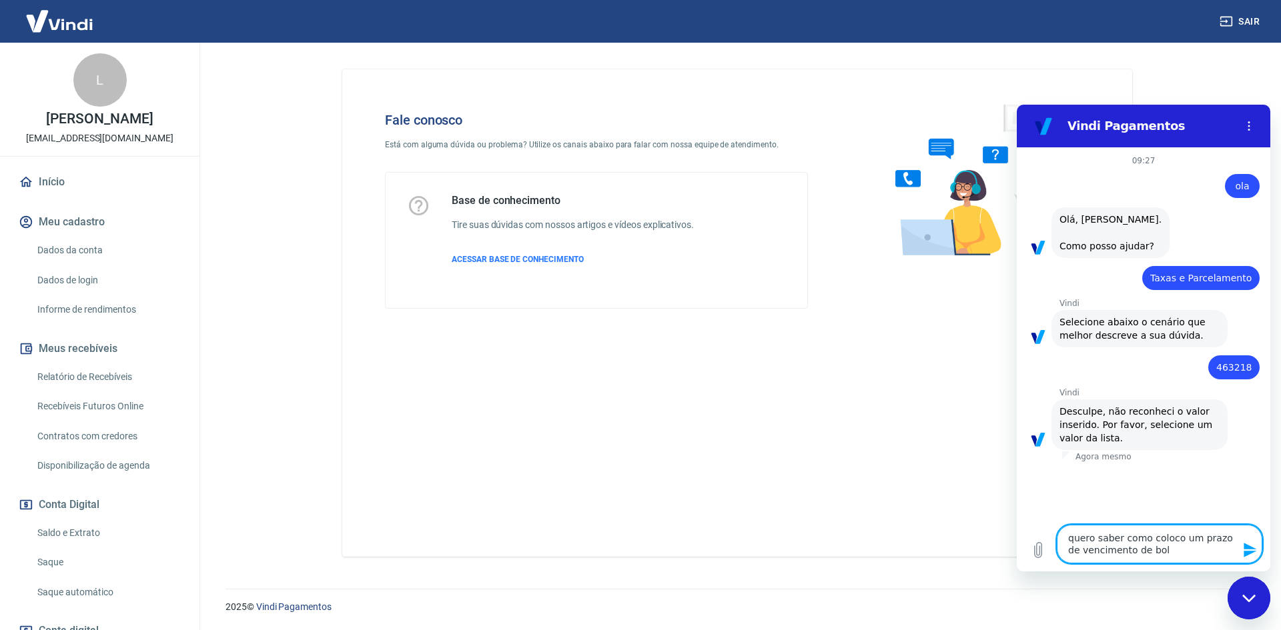
type textarea "x"
type textarea "quero saber como coloco um prazo de vencimento de bolot"
type textarea "x"
type textarea "quero saber como coloco um prazo de vencimento de bolote"
type textarea "x"
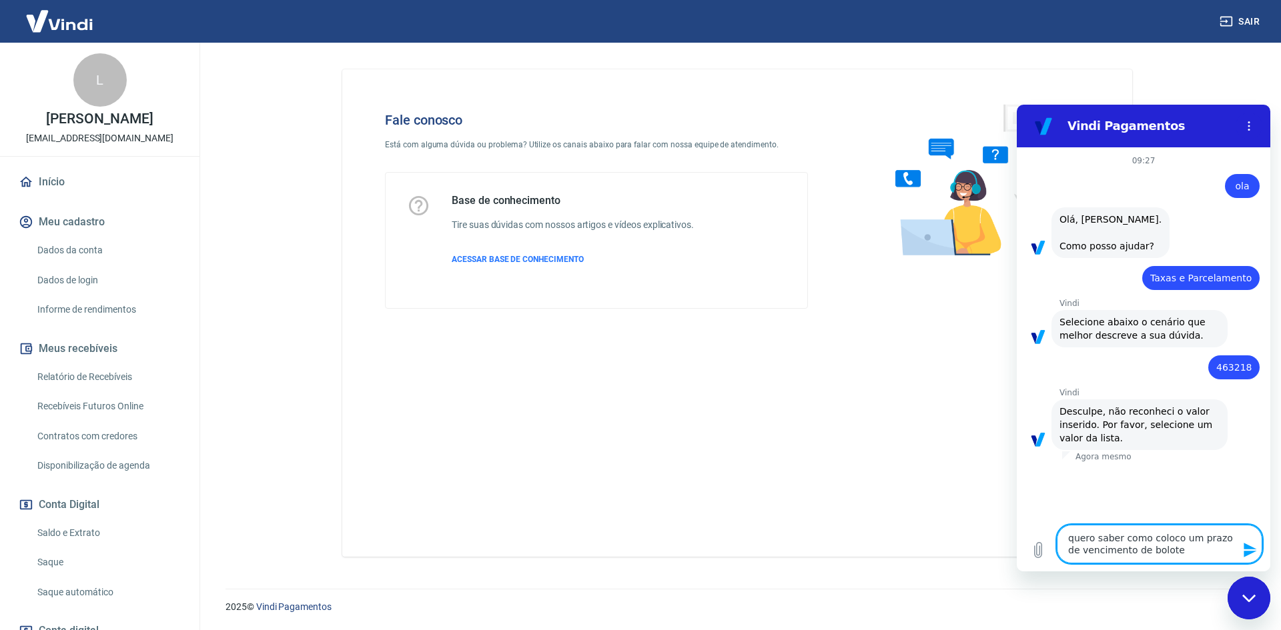
type textarea "quero saber como coloco um prazo de vencimento de boloteo"
type textarea "x"
type textarea "quero saber como coloco um prazo de vencimento de bolote"
type textarea "x"
type textarea "quero saber como coloco um prazo de vencimento de bolot"
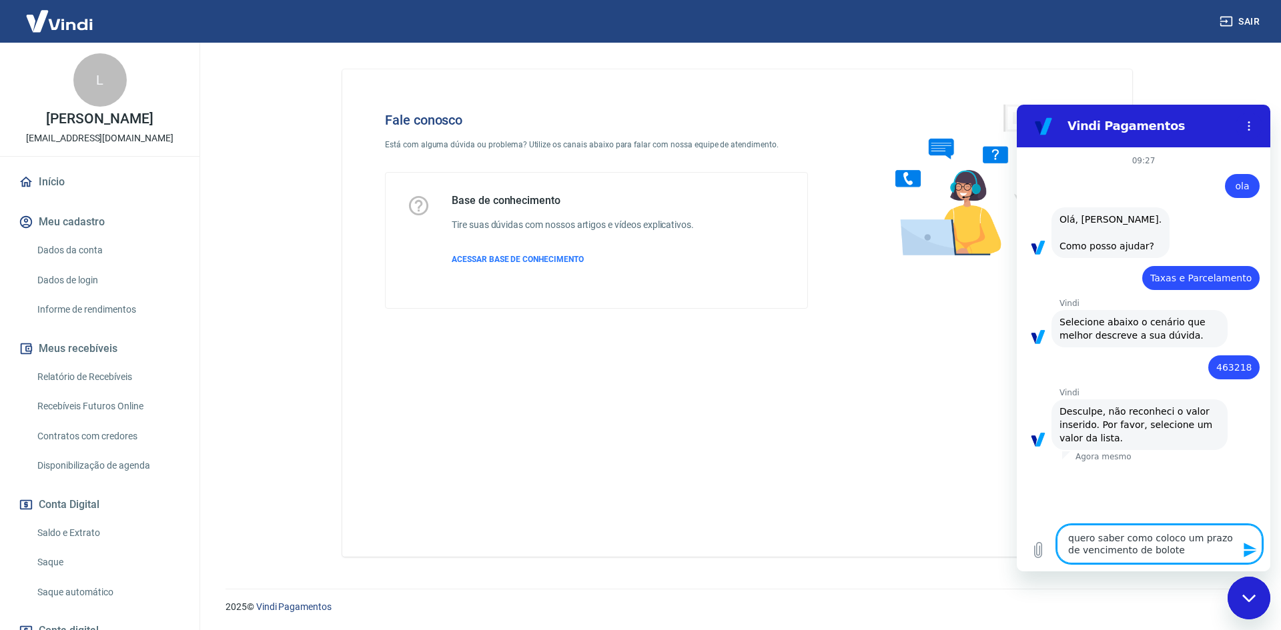
type textarea "x"
type textarea "quero saber como coloco um prazo de vencimento de boloto"
type textarea "x"
type textarea "quero saber como coloco um prazo de vencimento de boloto"
type textarea "x"
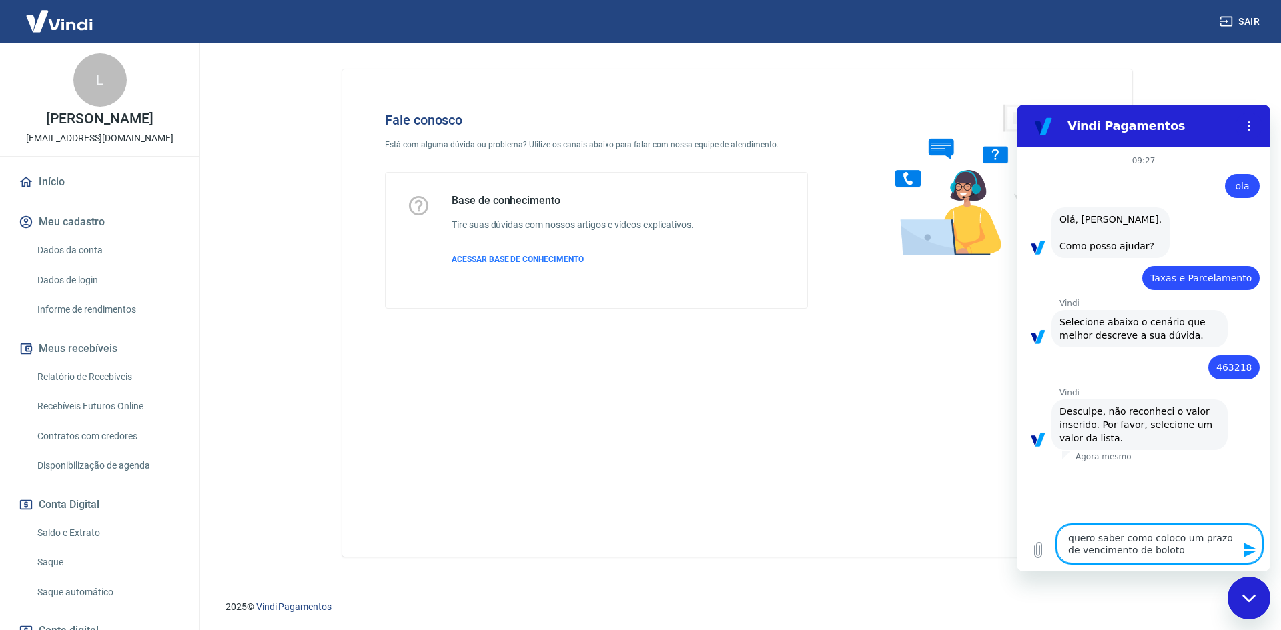
type textarea "quero saber como coloco um prazo de vencimento de boloto q"
type textarea "x"
type textarea "quero saber como coloco um prazo de vencimento de boloto qi"
type textarea "x"
type textarea "quero saber como coloco um prazo de vencimento de boloto qiu"
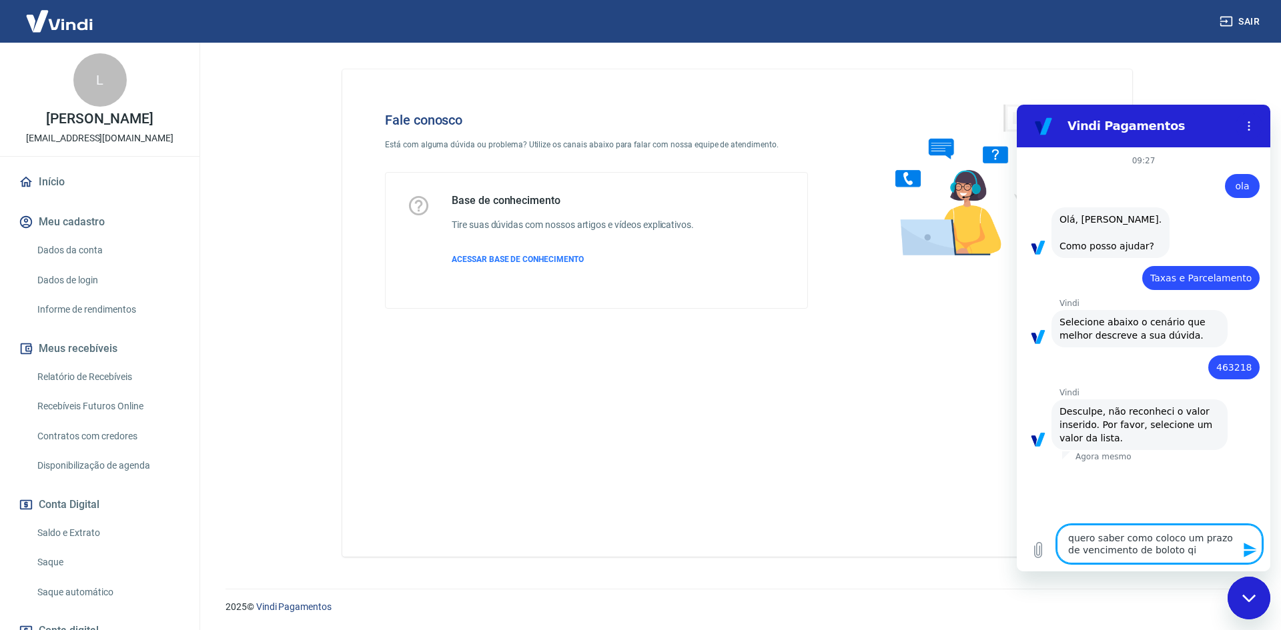
type textarea "x"
type textarea "quero saber como coloco um prazo de vencimento de boloto qiue"
type textarea "x"
type textarea "quero saber como coloco um prazo de vencimento de boloto qiue"
type textarea "x"
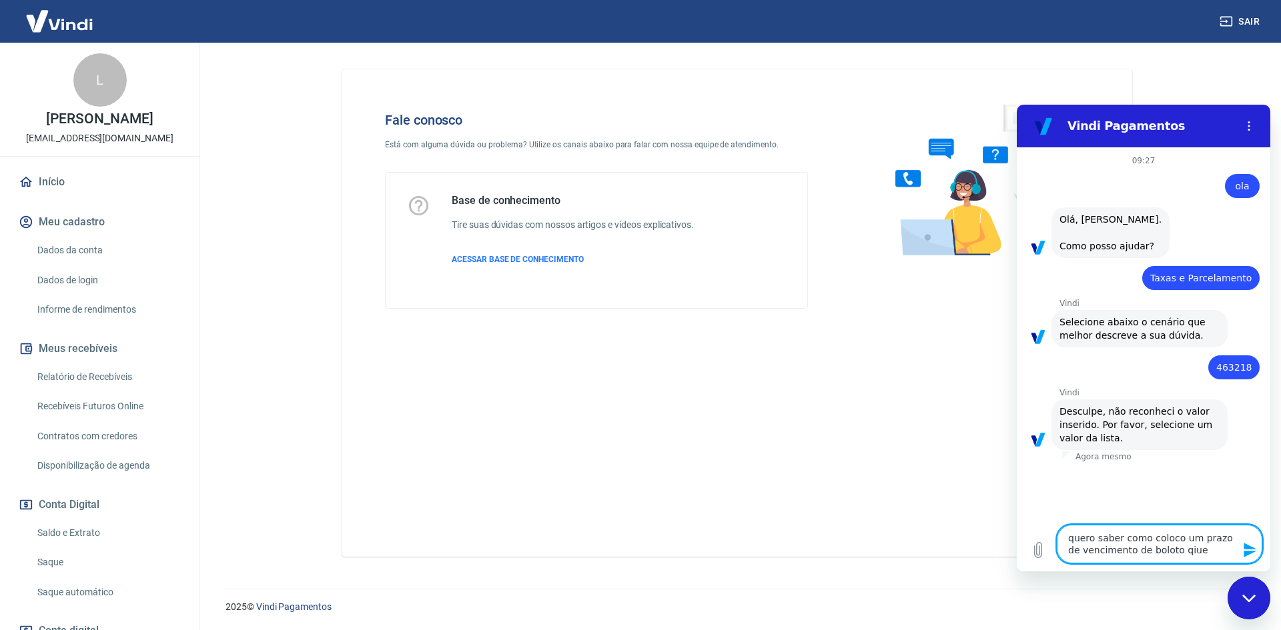
type textarea "quero saber como coloco um prazo de vencimento de boloto qiue d"
type textarea "x"
type textarea "quero saber como coloco um prazo de vencimento de boloto qiue de"
type textarea "x"
type textarea "quero saber como coloco um prazo de vencimento de boloto qiue dem"
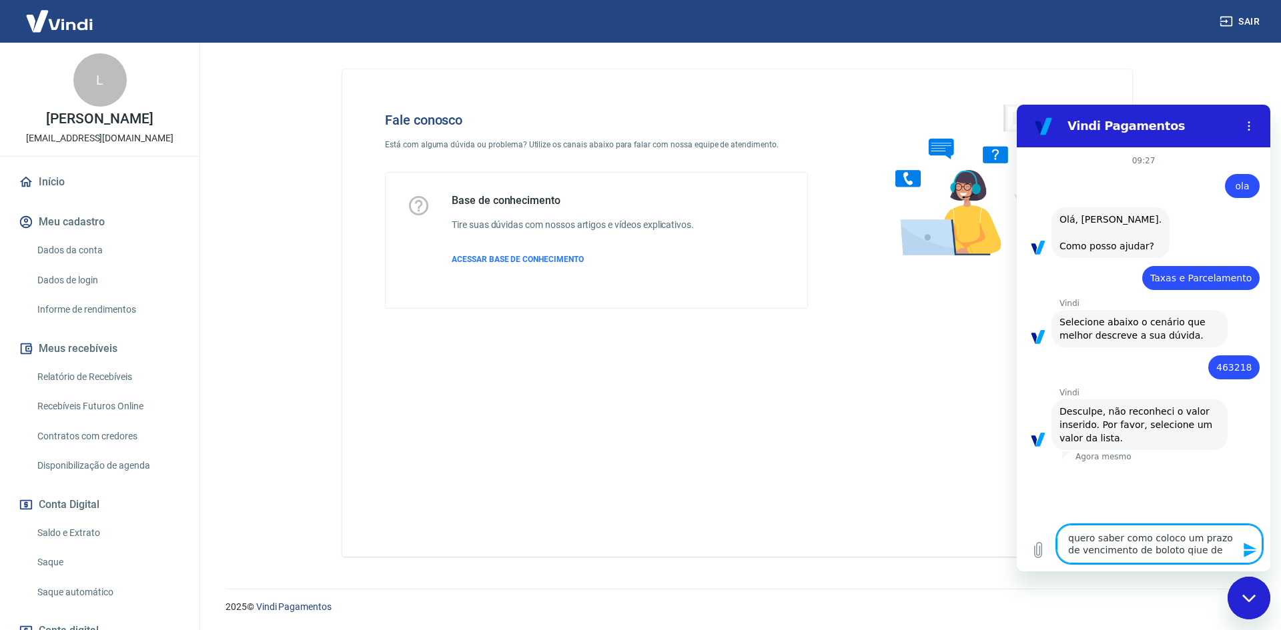
type textarea "x"
type textarea "quero saber como coloco um prazo de vencimento de boloto qiue de"
type textarea "x"
type textarea "quero saber como coloco um prazo de vencimento de boloto qiue dep"
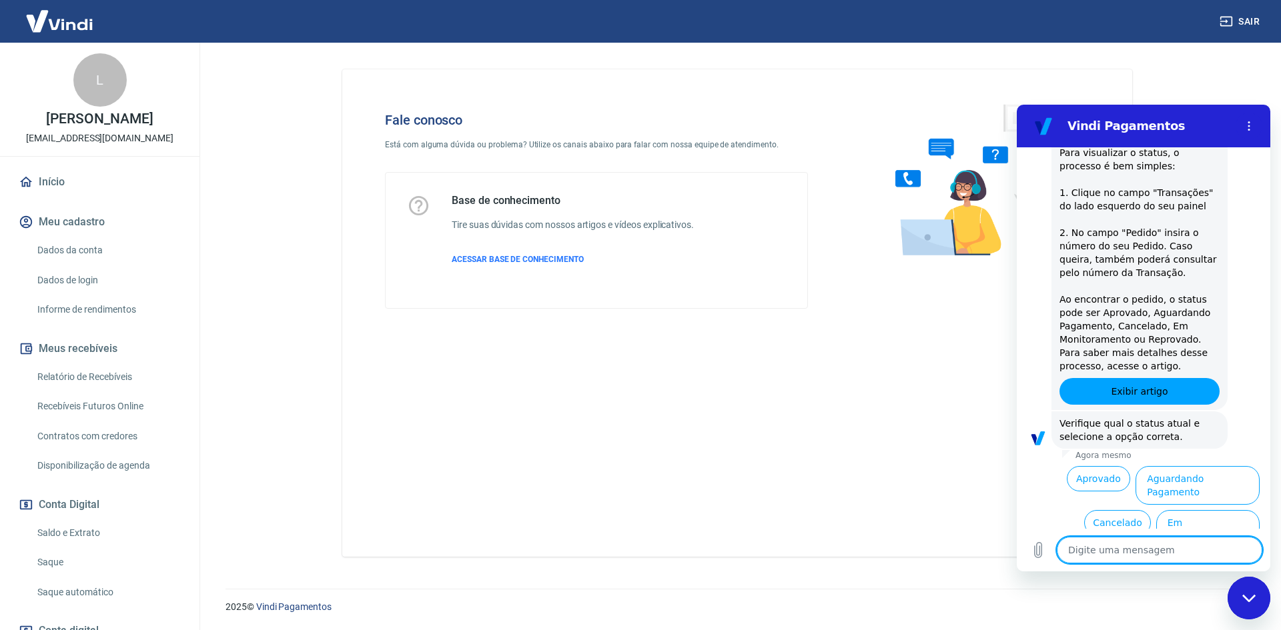
scroll to position [469, 0]
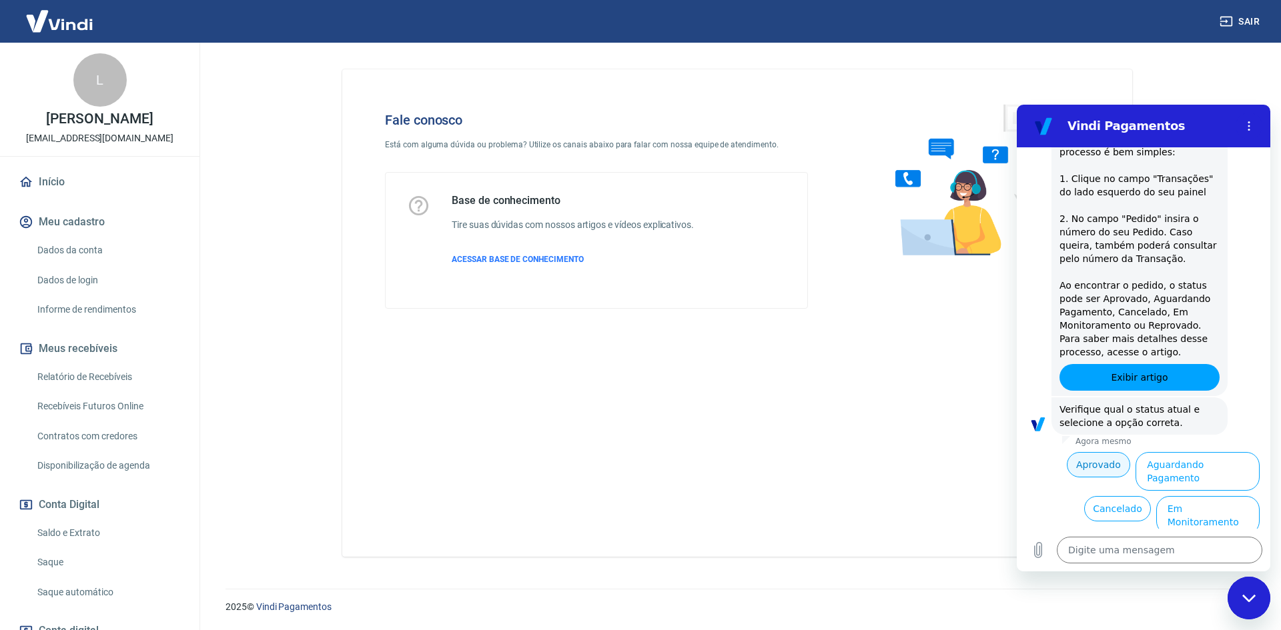
click at [1102, 452] on button "Aprovado" at bounding box center [1099, 464] width 64 height 25
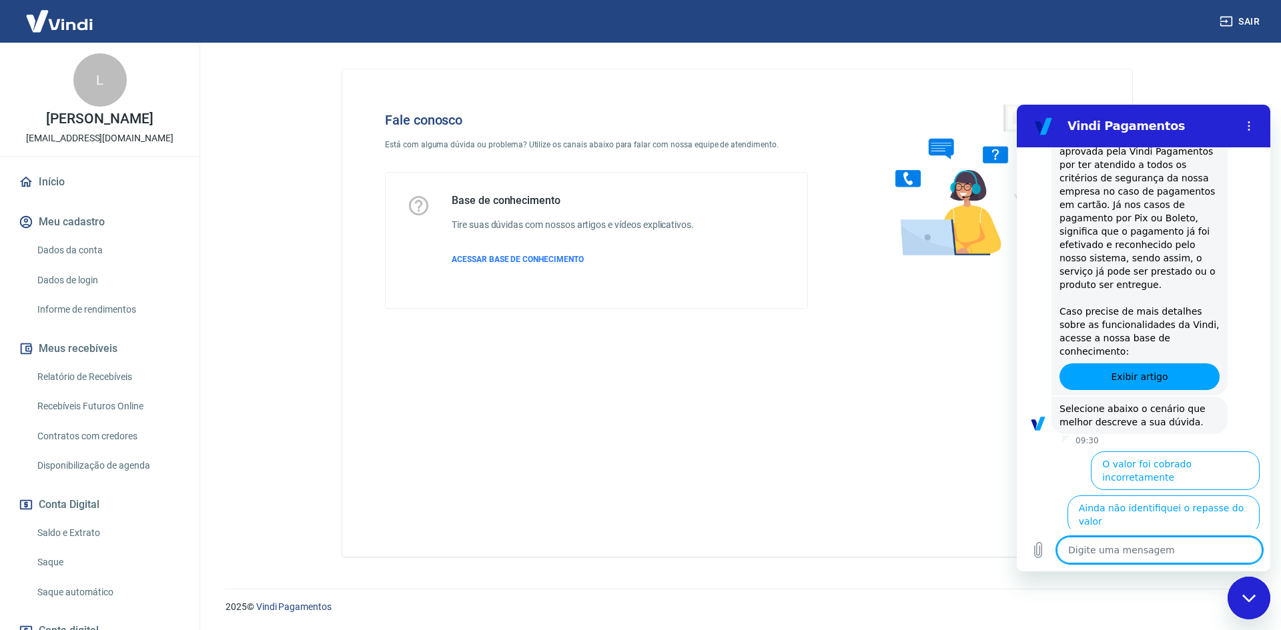
scroll to position [873, 0]
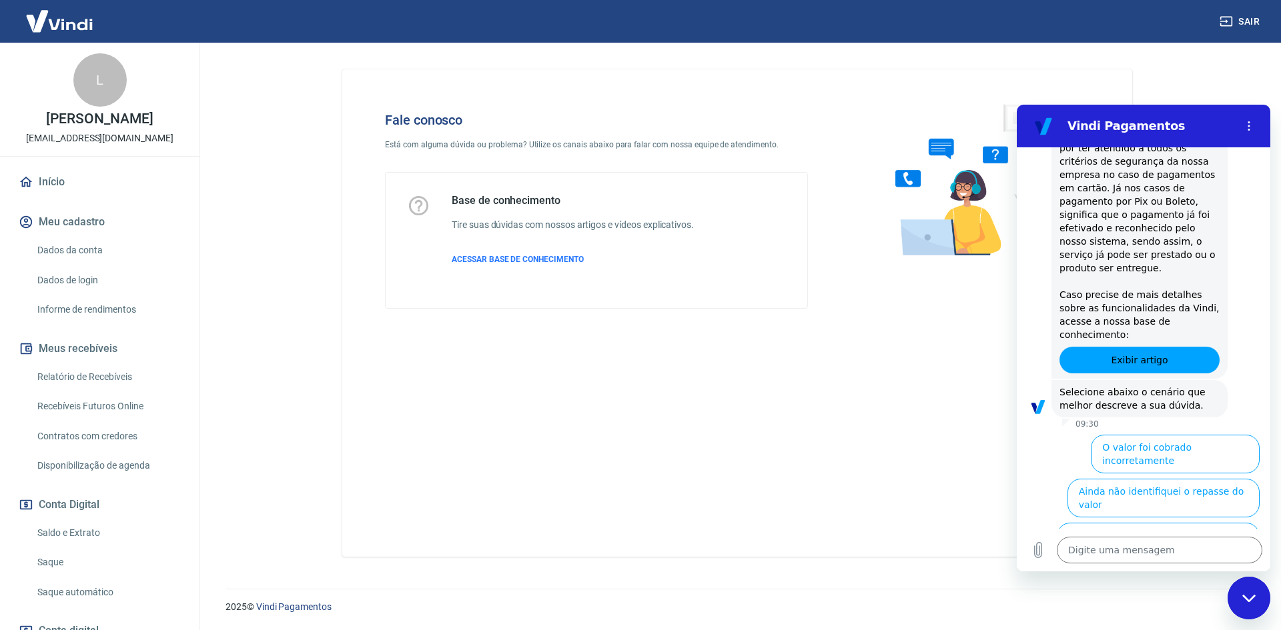
click at [1257, 594] on div "Fechar janela de mensagens" at bounding box center [1249, 598] width 40 height 40
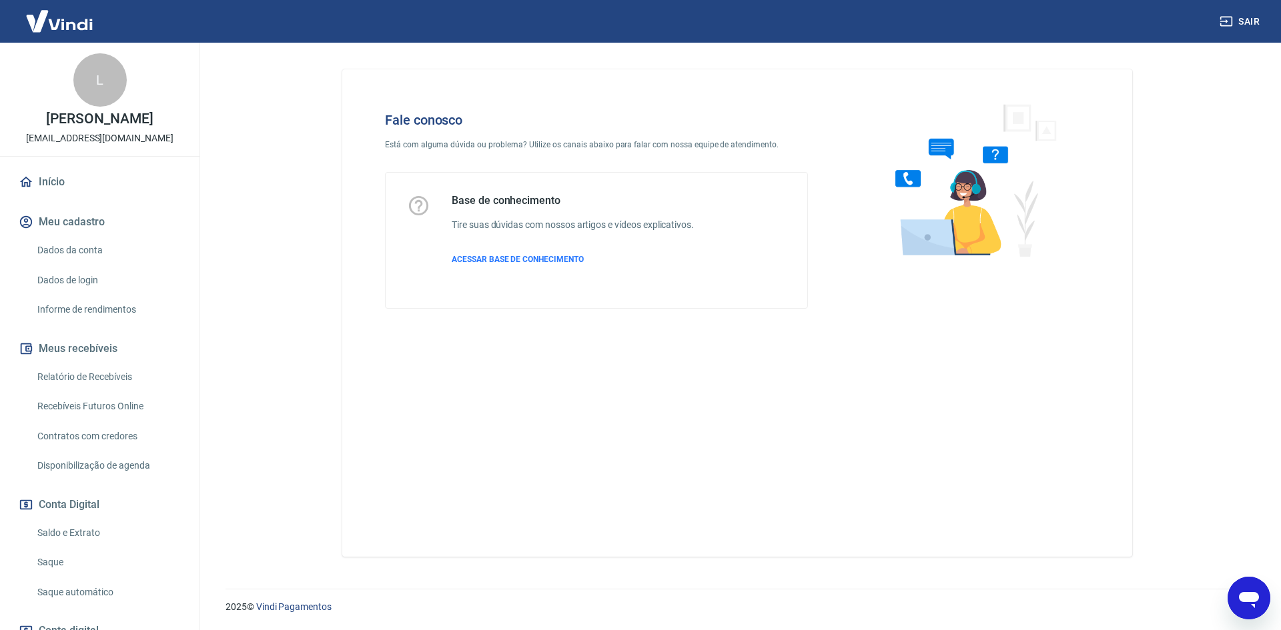
click at [1227, 577] on button "Abrir janela de mensagens" at bounding box center [1248, 598] width 43 height 43
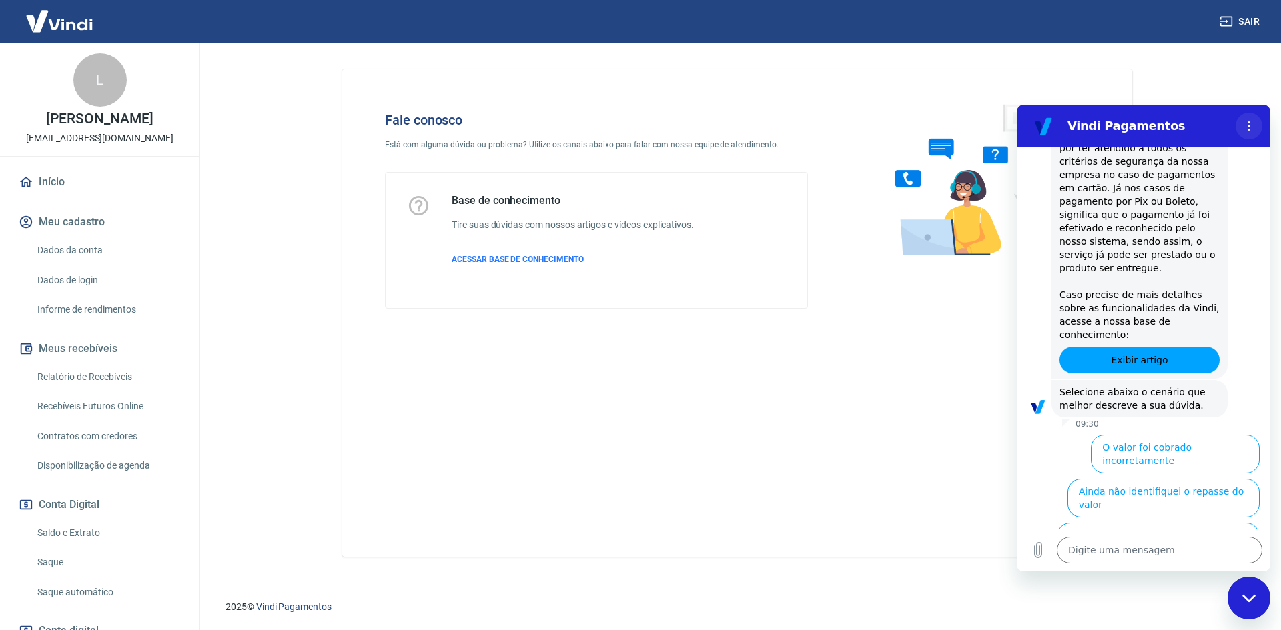
click at [1235, 129] on button "Menu de opções" at bounding box center [1248, 126] width 27 height 27
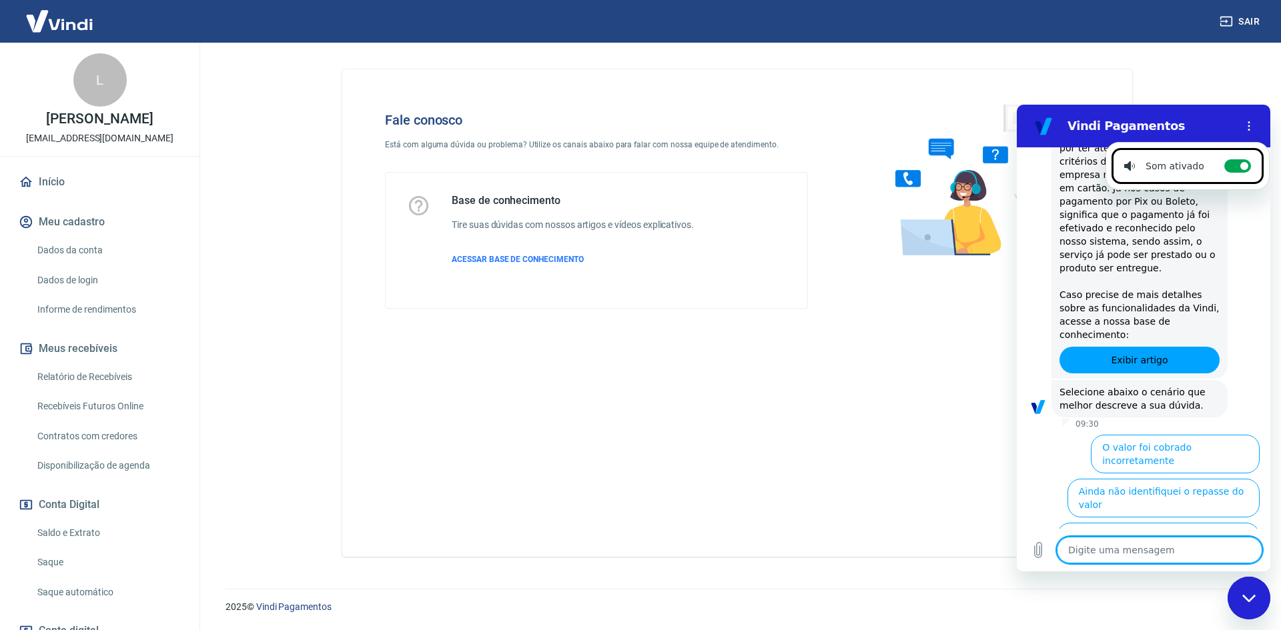
click at [1153, 547] on textarea at bounding box center [1158, 550] width 205 height 27
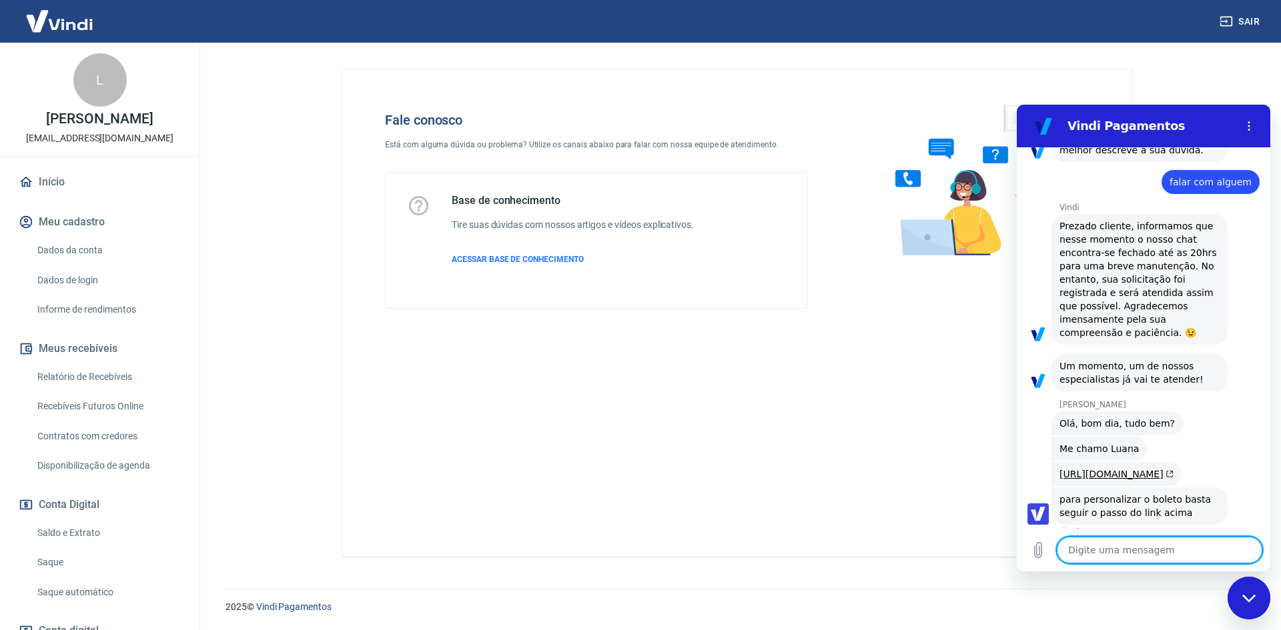
scroll to position [1153, 0]
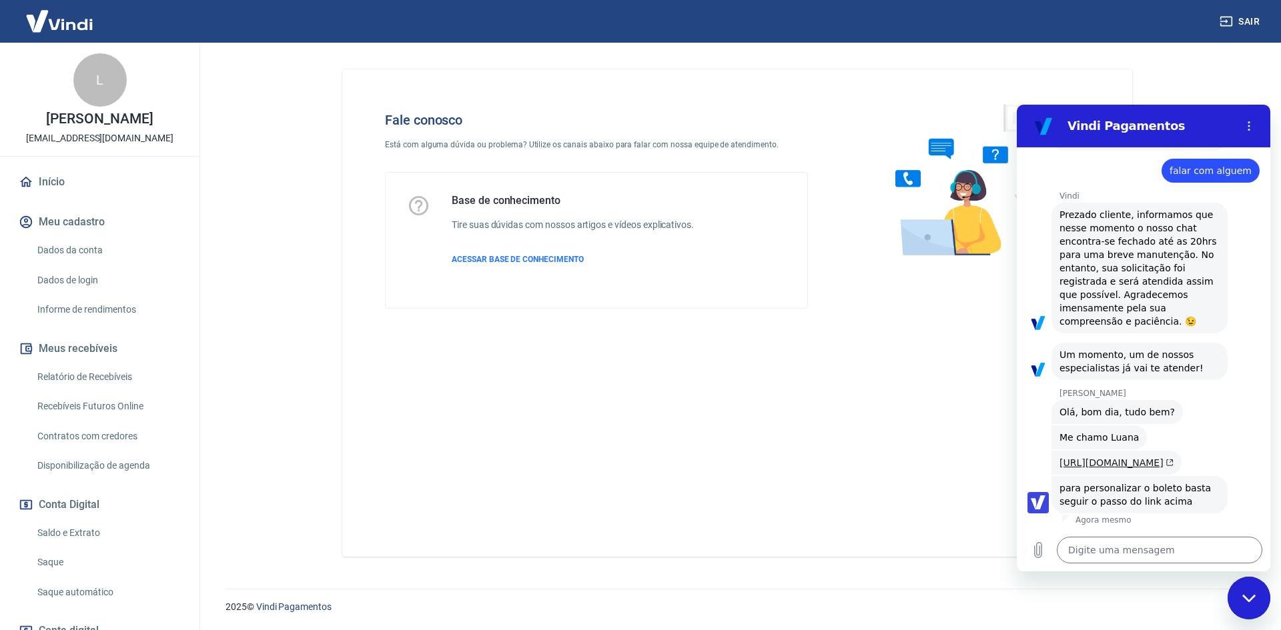
click at [1112, 458] on link "[URL][DOMAIN_NAME]" at bounding box center [1116, 463] width 114 height 11
click at [1113, 554] on textarea at bounding box center [1158, 550] width 205 height 27
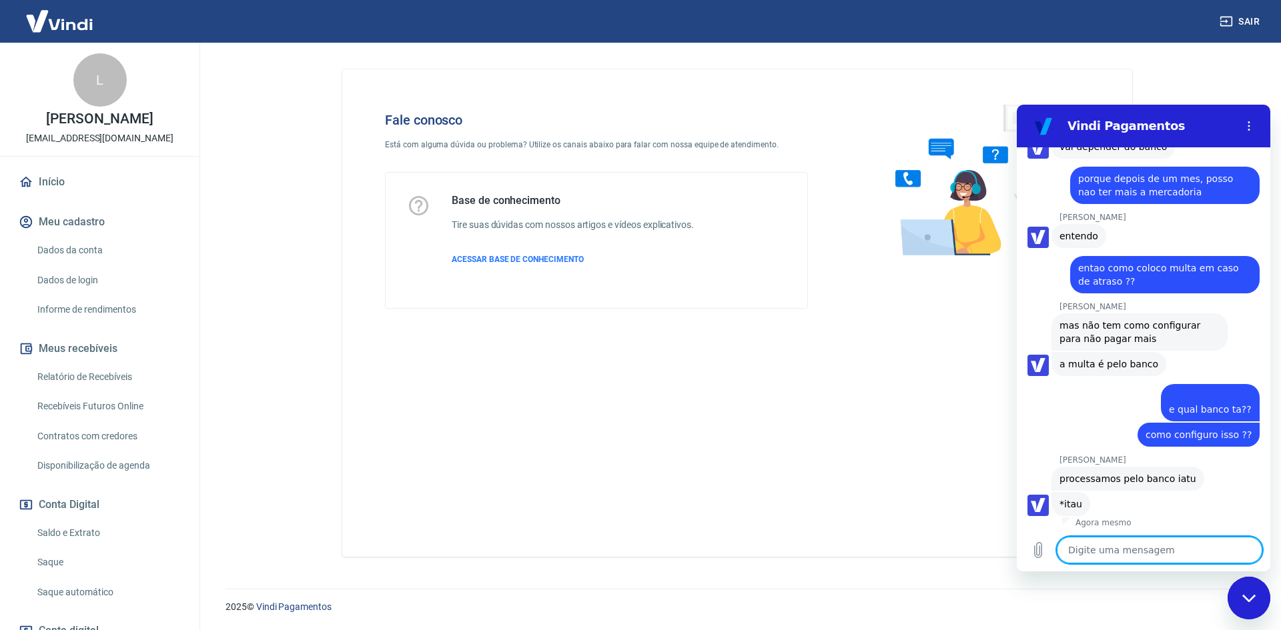
scroll to position [1910, 0]
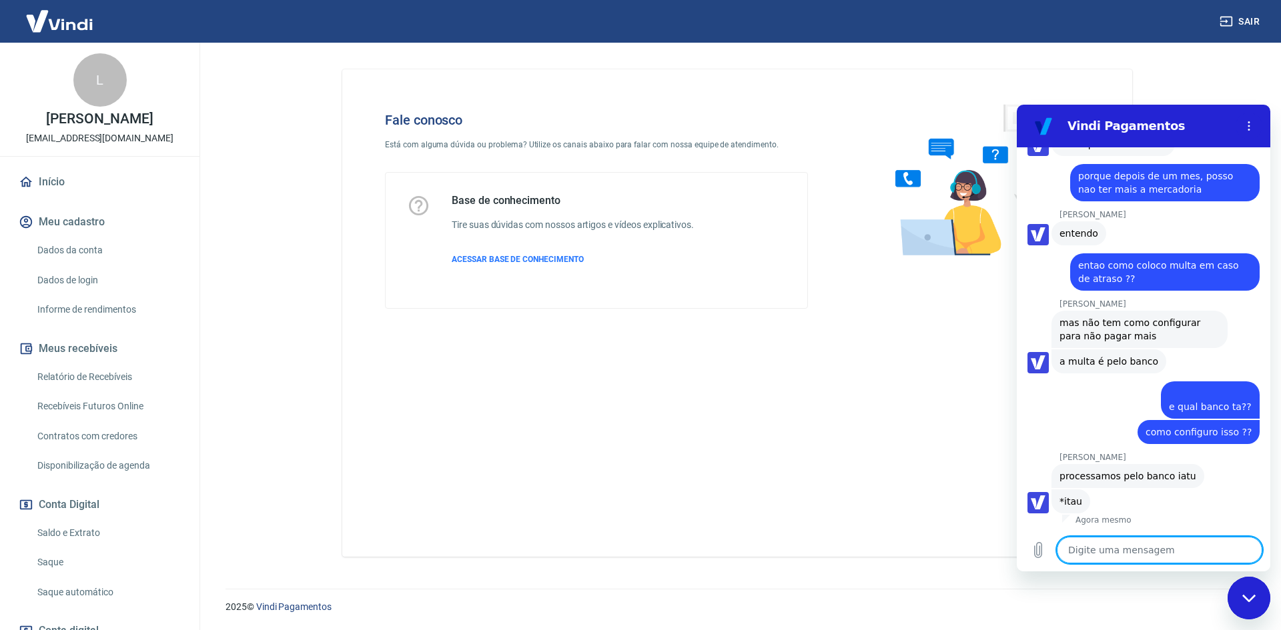
click at [1160, 547] on textarea at bounding box center [1158, 550] width 205 height 27
click at [1178, 542] on textarea at bounding box center [1158, 550] width 205 height 27
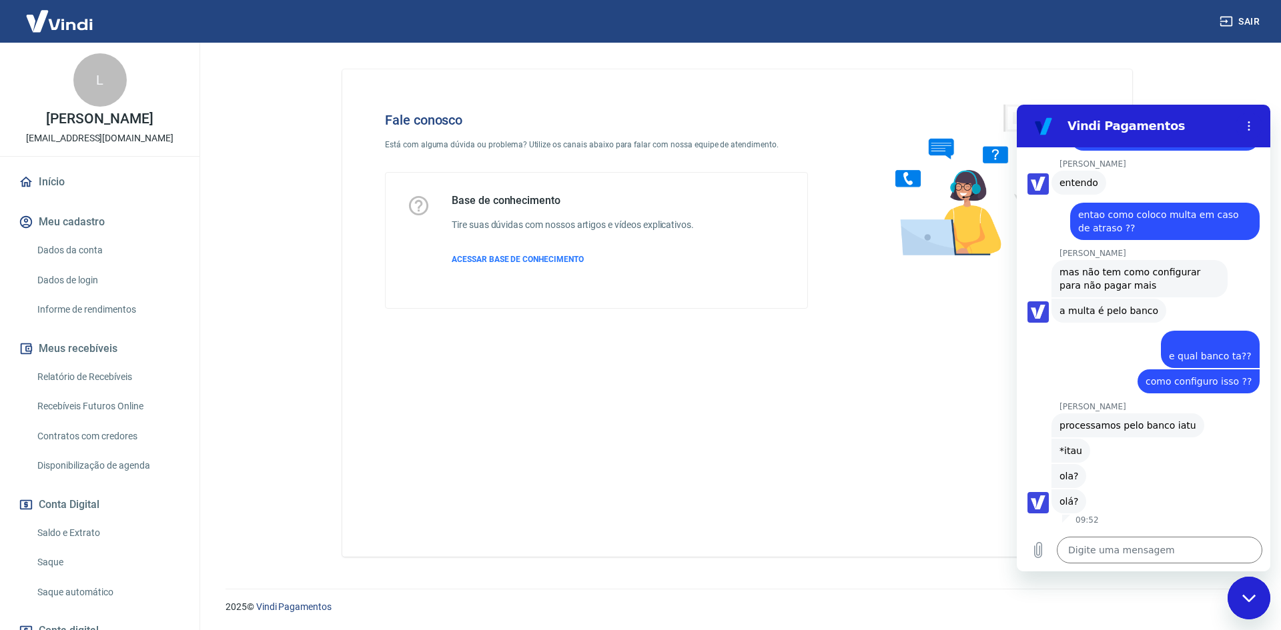
click at [1253, 592] on div "Fechar janela de mensagens" at bounding box center [1249, 598] width 40 height 40
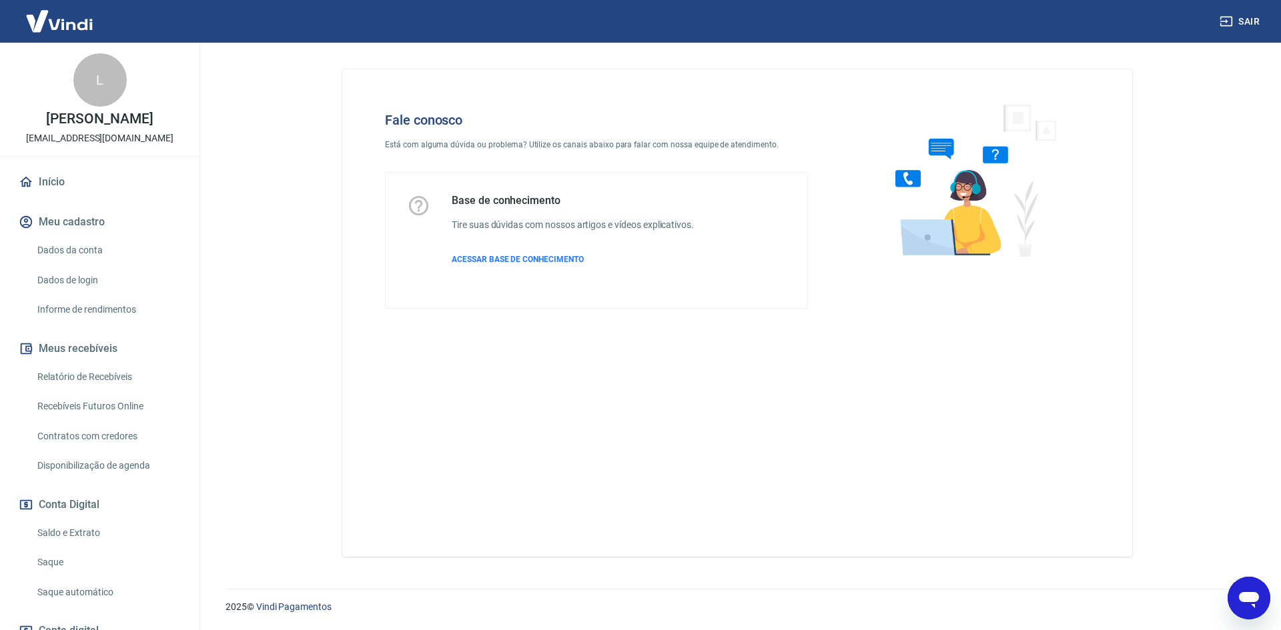
click at [1257, 600] on icon "Abrir janela de mensagens" at bounding box center [1249, 600] width 20 height 16
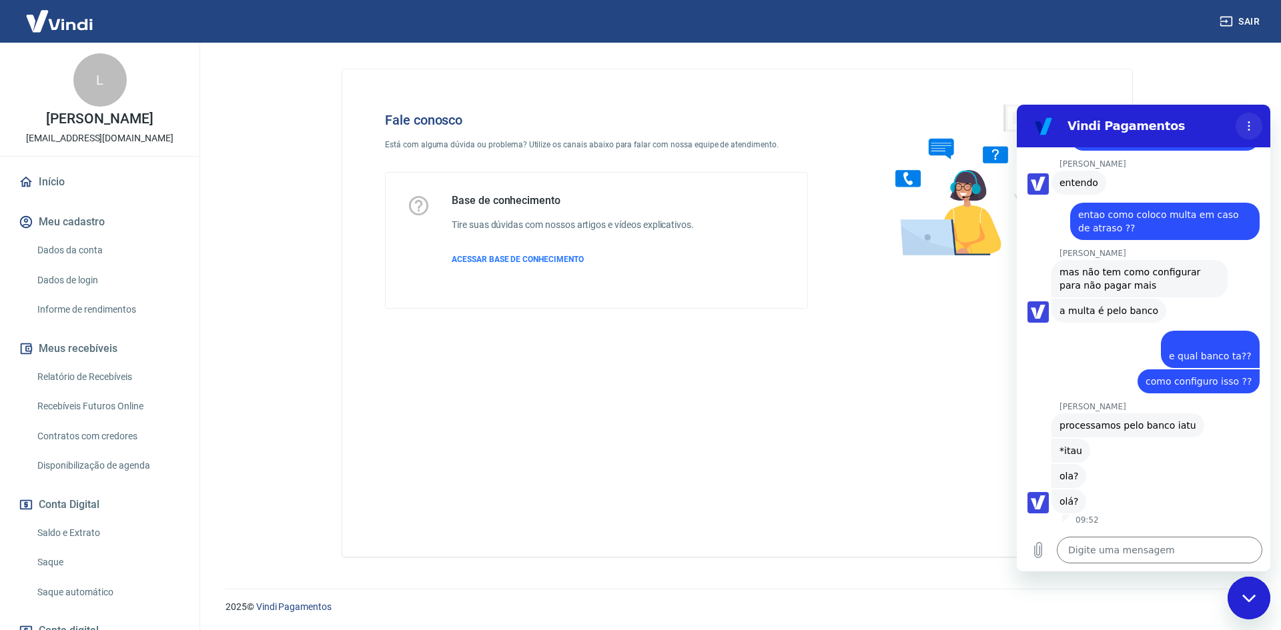
click at [1245, 122] on icon "Menu de opções" at bounding box center [1248, 126] width 11 height 11
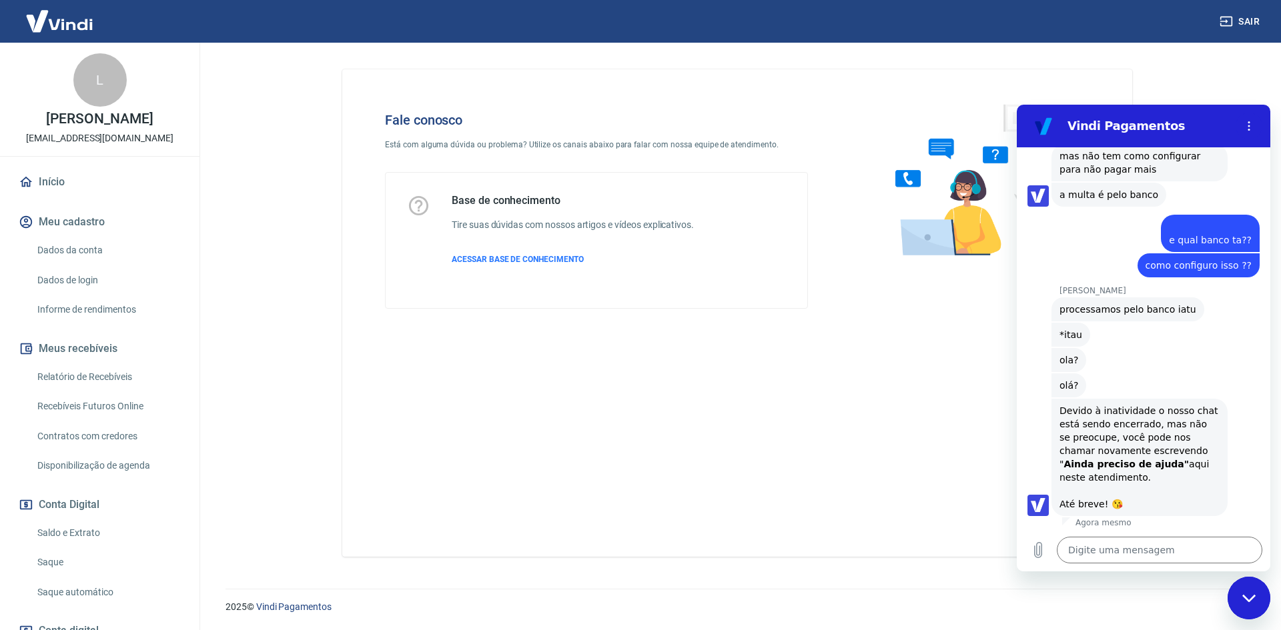
scroll to position [2079, 0]
click at [958, 490] on div "Fale conosco Está com alguma dúvida ou problema? Utilize os canais abaixo para …" at bounding box center [737, 313] width 790 height 488
click at [1252, 594] on icon "Fechar janela de mensagens" at bounding box center [1249, 598] width 14 height 9
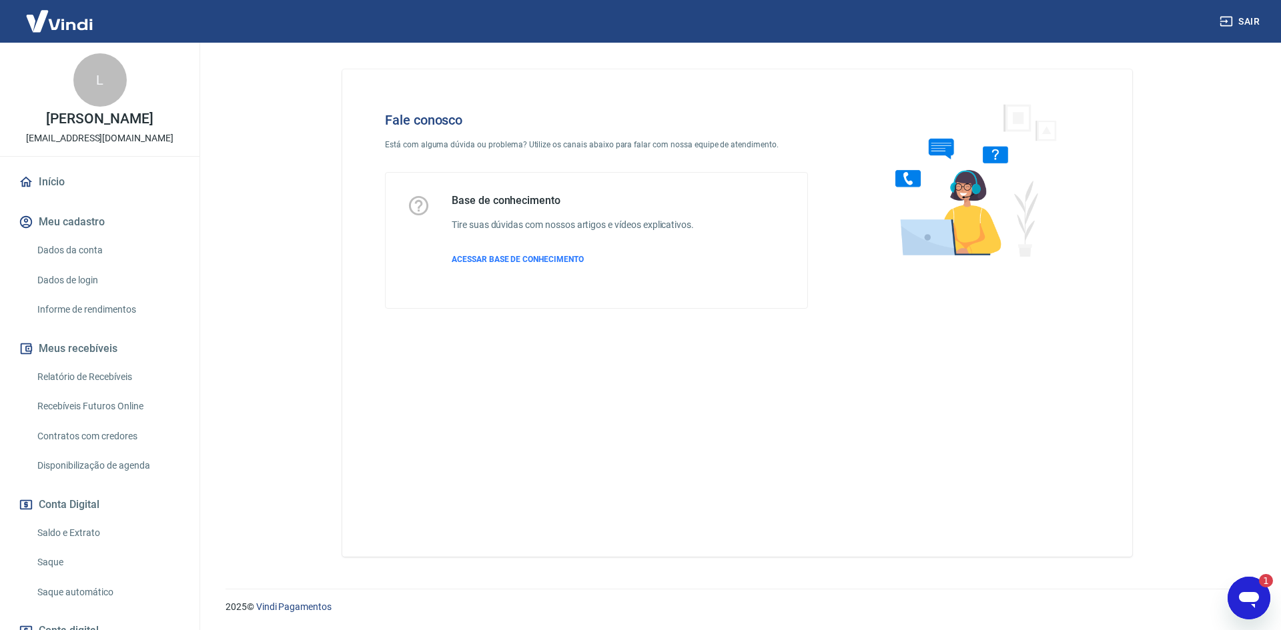
scroll to position [0, 0]
